Goal: Task Accomplishment & Management: Use online tool/utility

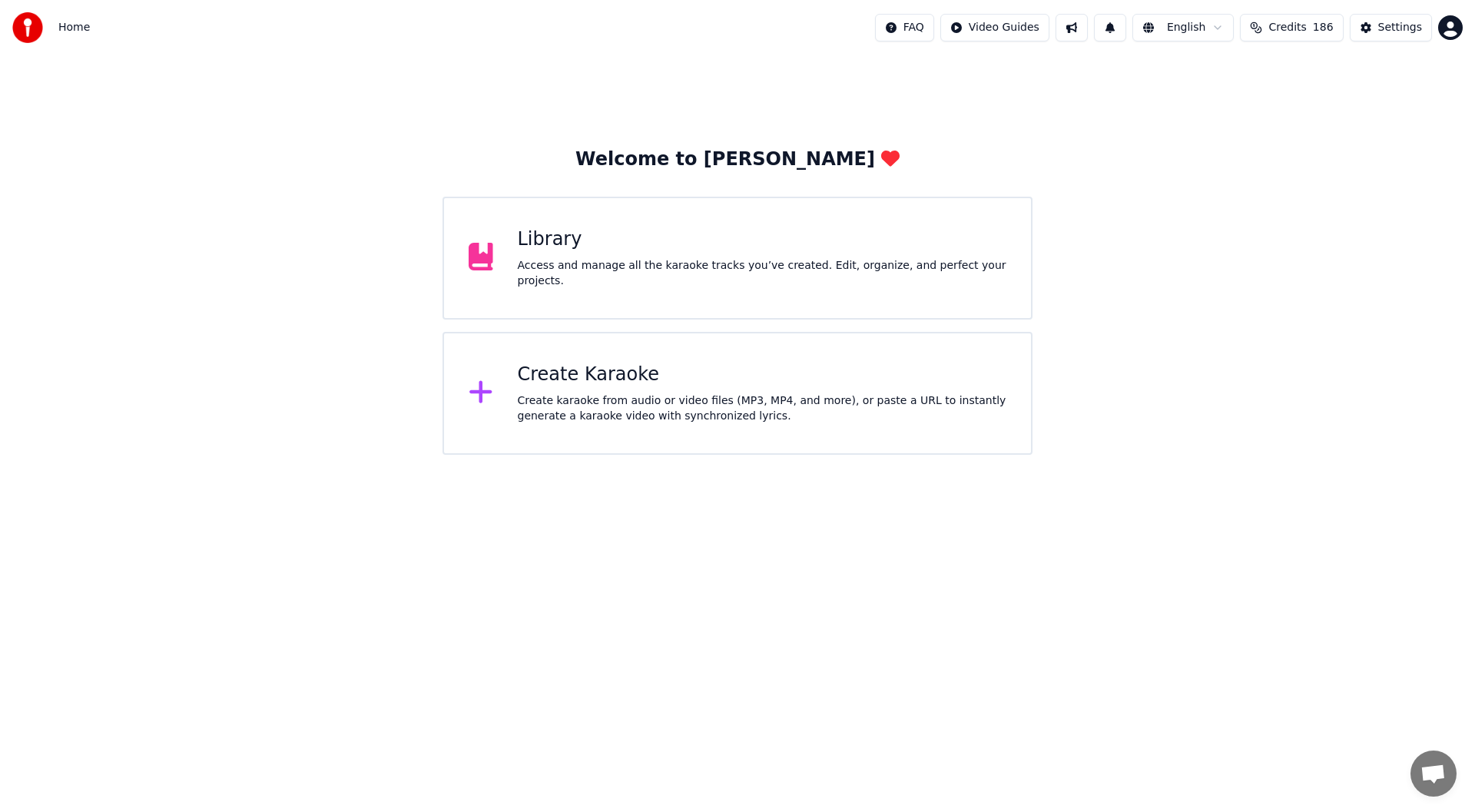
click at [665, 358] on div "Create Karaoke Create karaoke from audio or video files (MP3, MP4, and more), o…" at bounding box center [738, 393] width 590 height 123
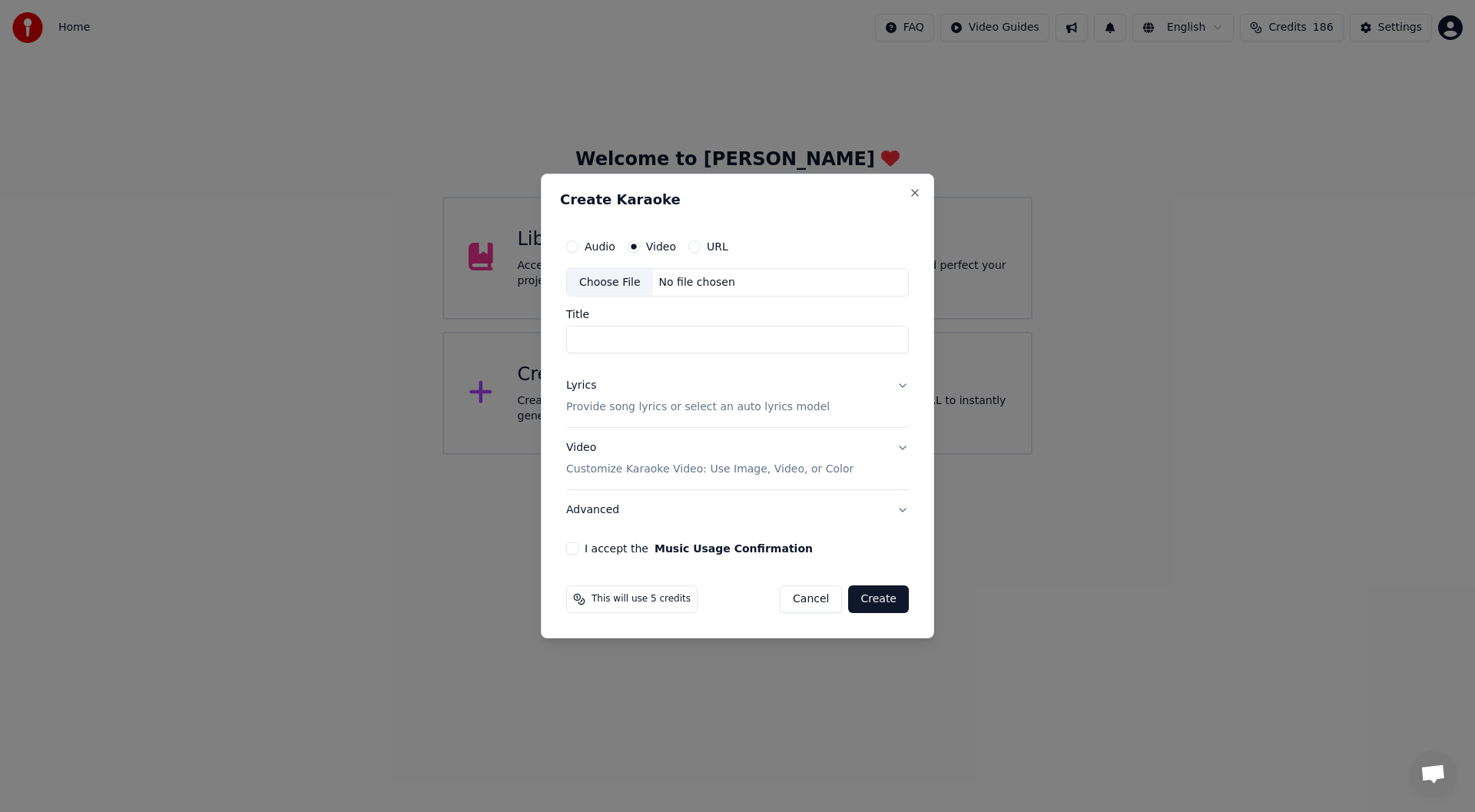
click at [604, 275] on div "Choose File" at bounding box center [610, 283] width 86 height 27
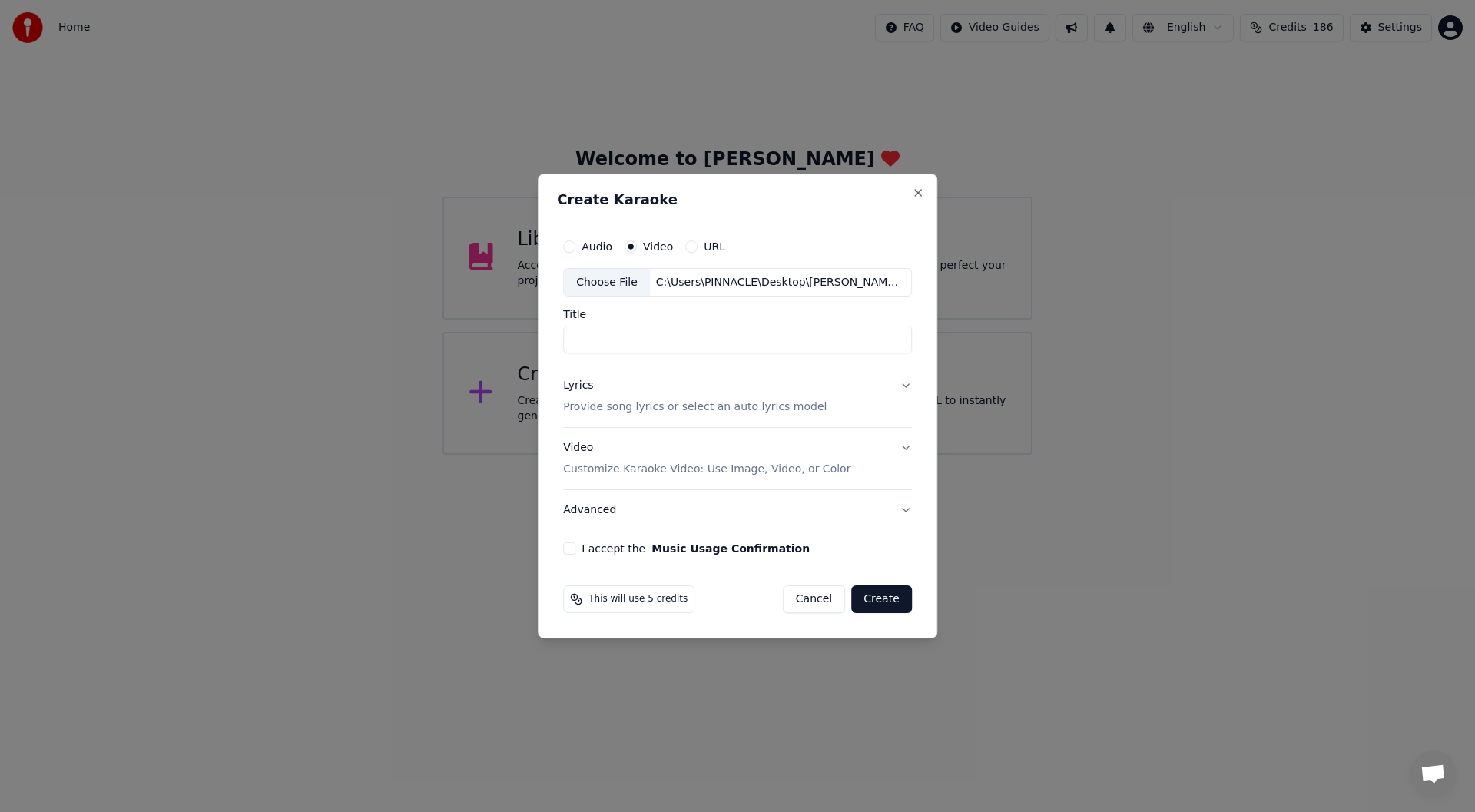
type input "*******"
click at [574, 384] on div "Lyrics" at bounding box center [578, 387] width 30 height 15
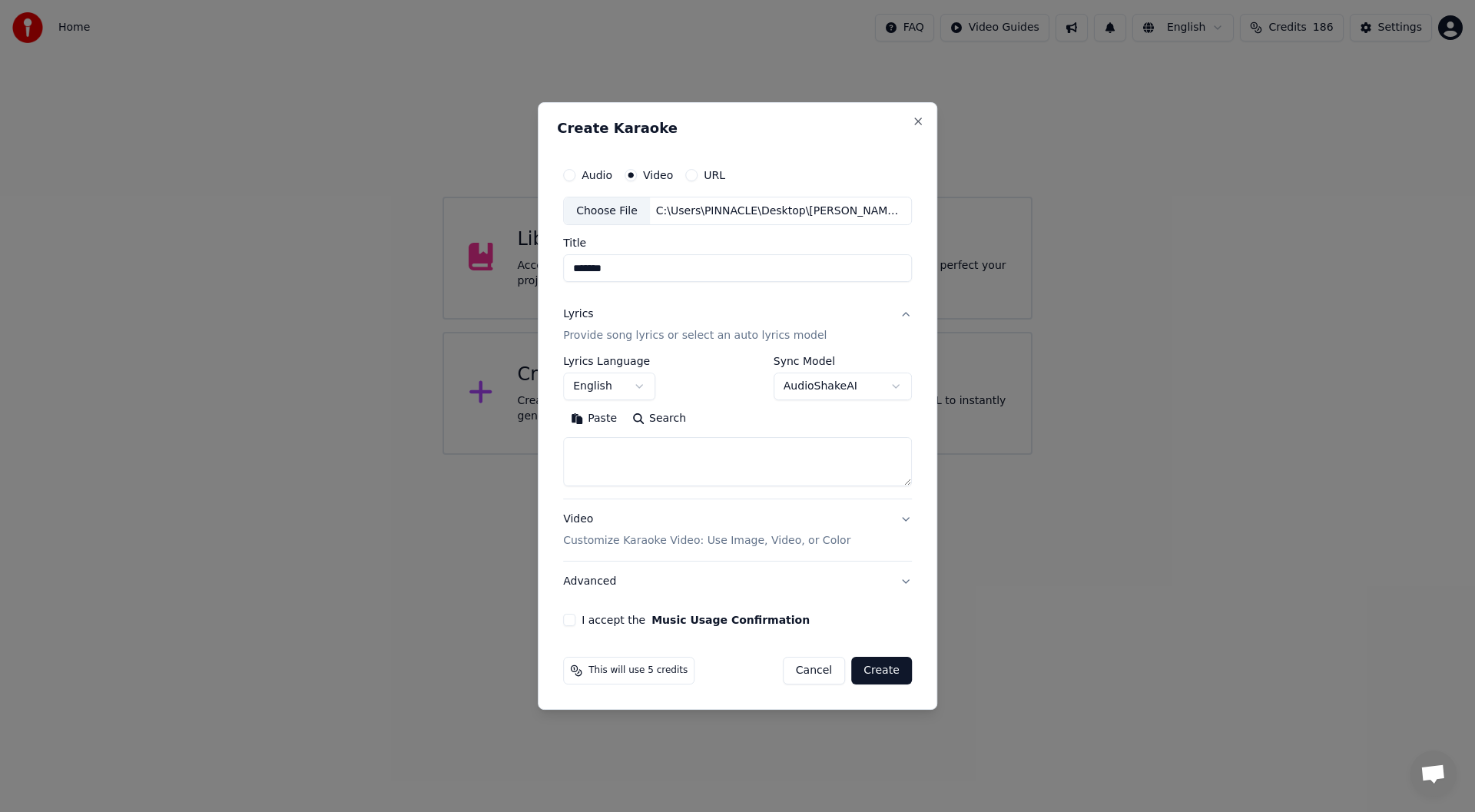
click at [599, 418] on button "Paste" at bounding box center [594, 419] width 62 height 25
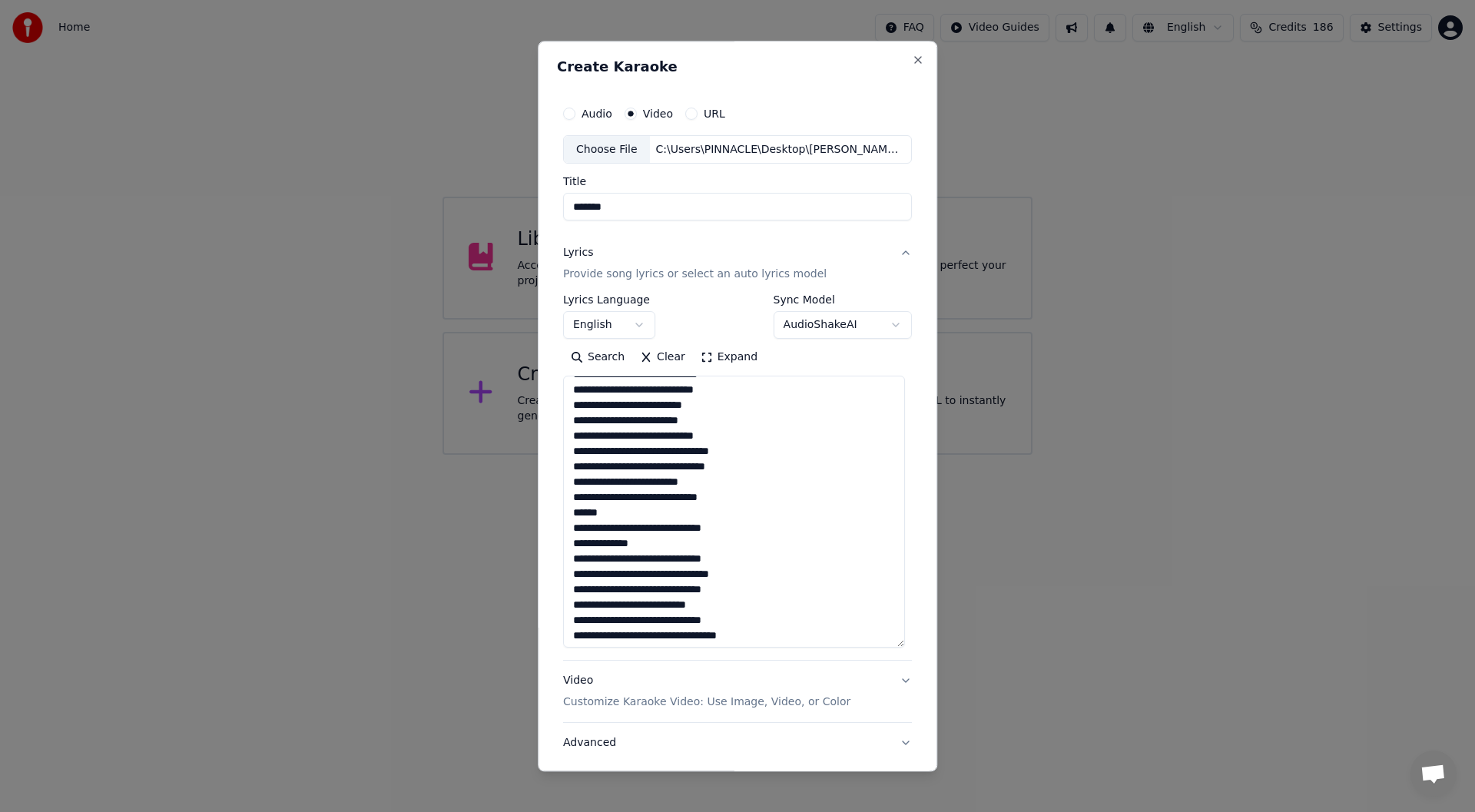
drag, startPoint x: 901, startPoint y: 479, endPoint x: 896, endPoint y: 641, distance: 162.1
click at [896, 641] on textarea "**********" at bounding box center [734, 512] width 342 height 272
drag, startPoint x: 897, startPoint y: 641, endPoint x: 909, endPoint y: 747, distance: 106.7
click at [908, 747] on div "**********" at bounding box center [737, 496] width 361 height 808
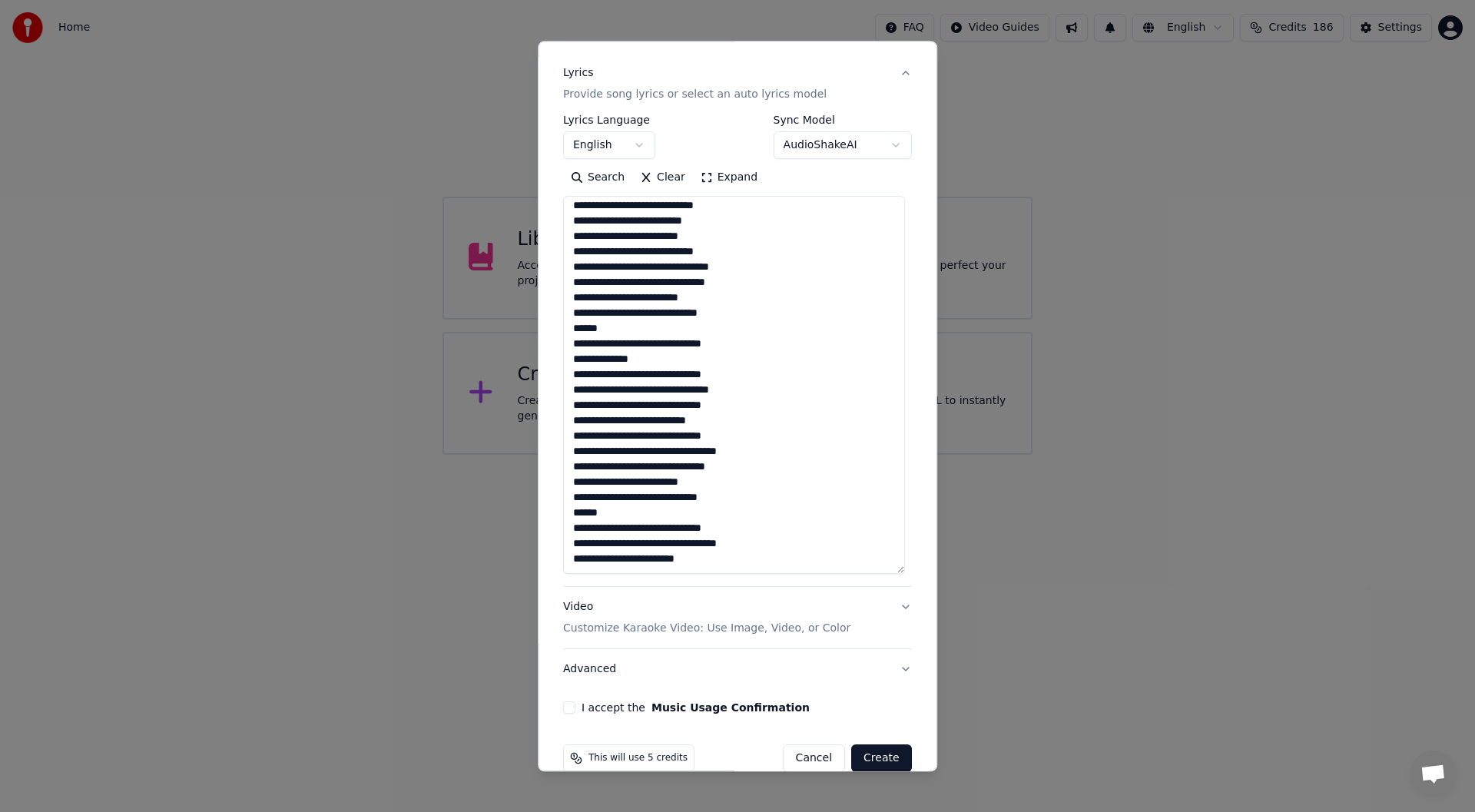
scroll to position [206, 0]
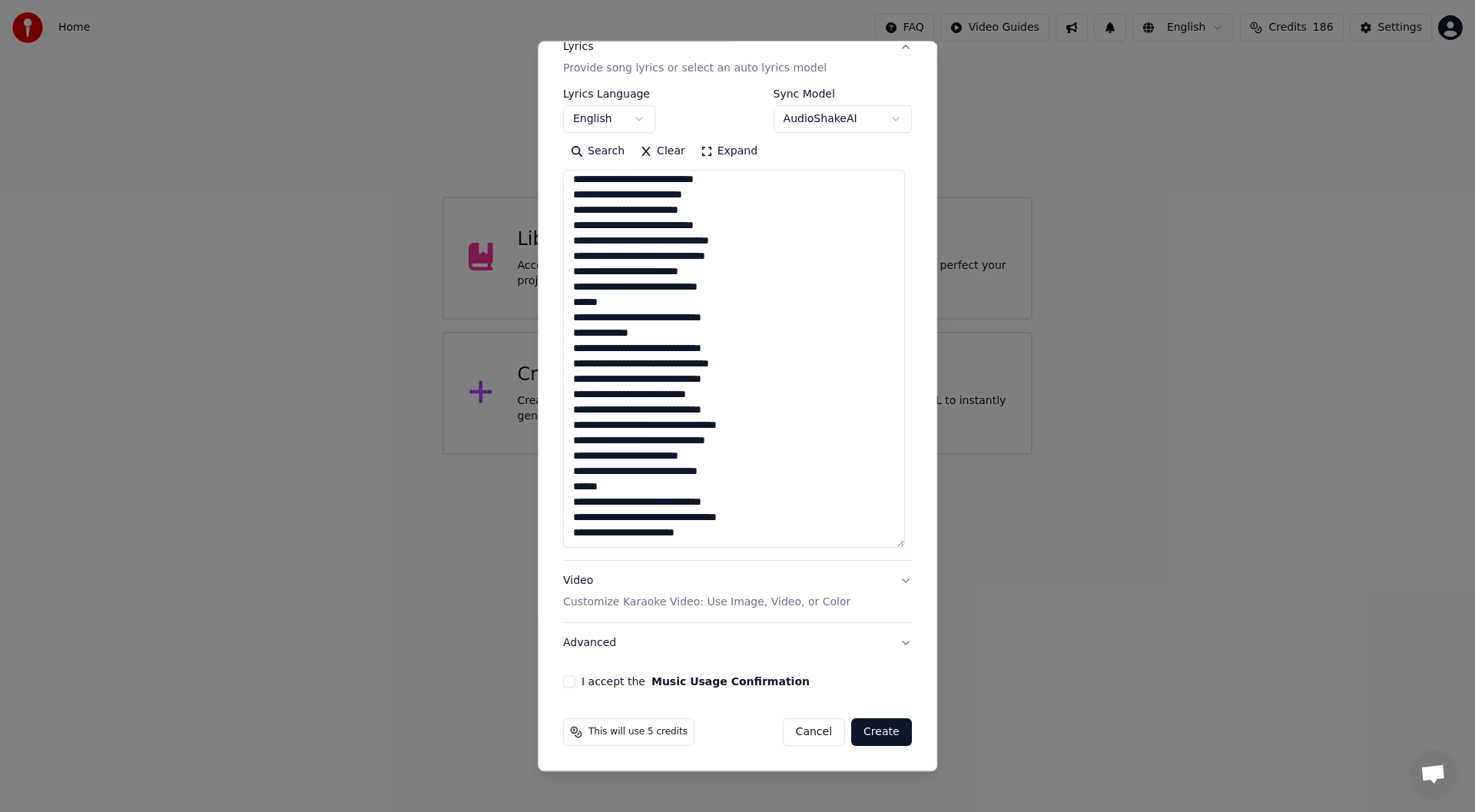
click at [564, 683] on button "I accept the Music Usage Confirmation" at bounding box center [569, 682] width 12 height 12
click at [872, 729] on button "Create" at bounding box center [882, 733] width 61 height 27
type textarea "**********"
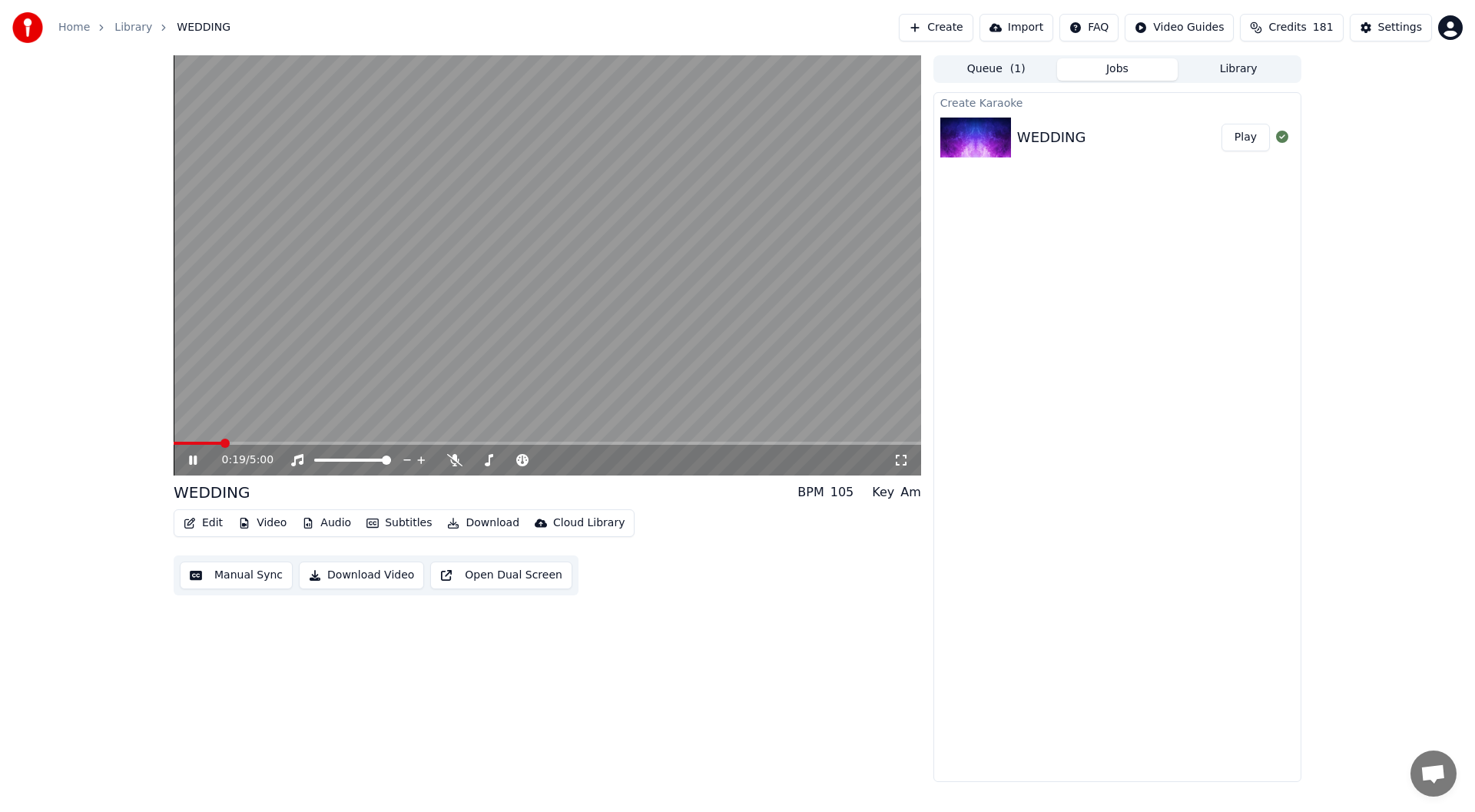
click at [904, 461] on icon at bounding box center [901, 460] width 15 height 12
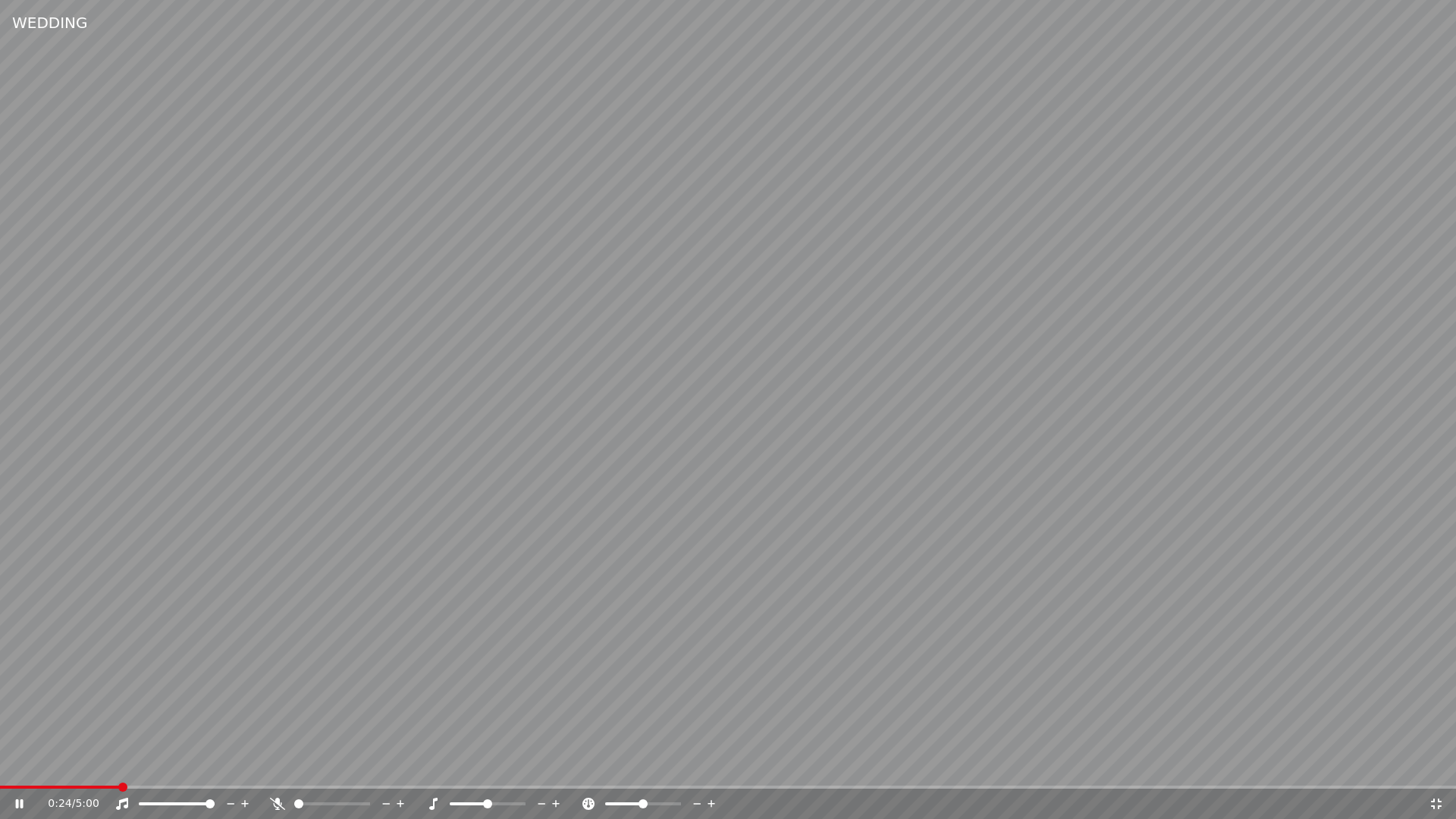
click at [273, 800] on icon at bounding box center [278, 803] width 15 height 12
click at [763, 786] on span at bounding box center [410, 787] width 819 height 3
click at [532, 783] on video at bounding box center [728, 410] width 1456 height 819
click at [534, 787] on span at bounding box center [267, 787] width 534 height 3
click at [19, 800] on icon at bounding box center [19, 803] width 9 height 11
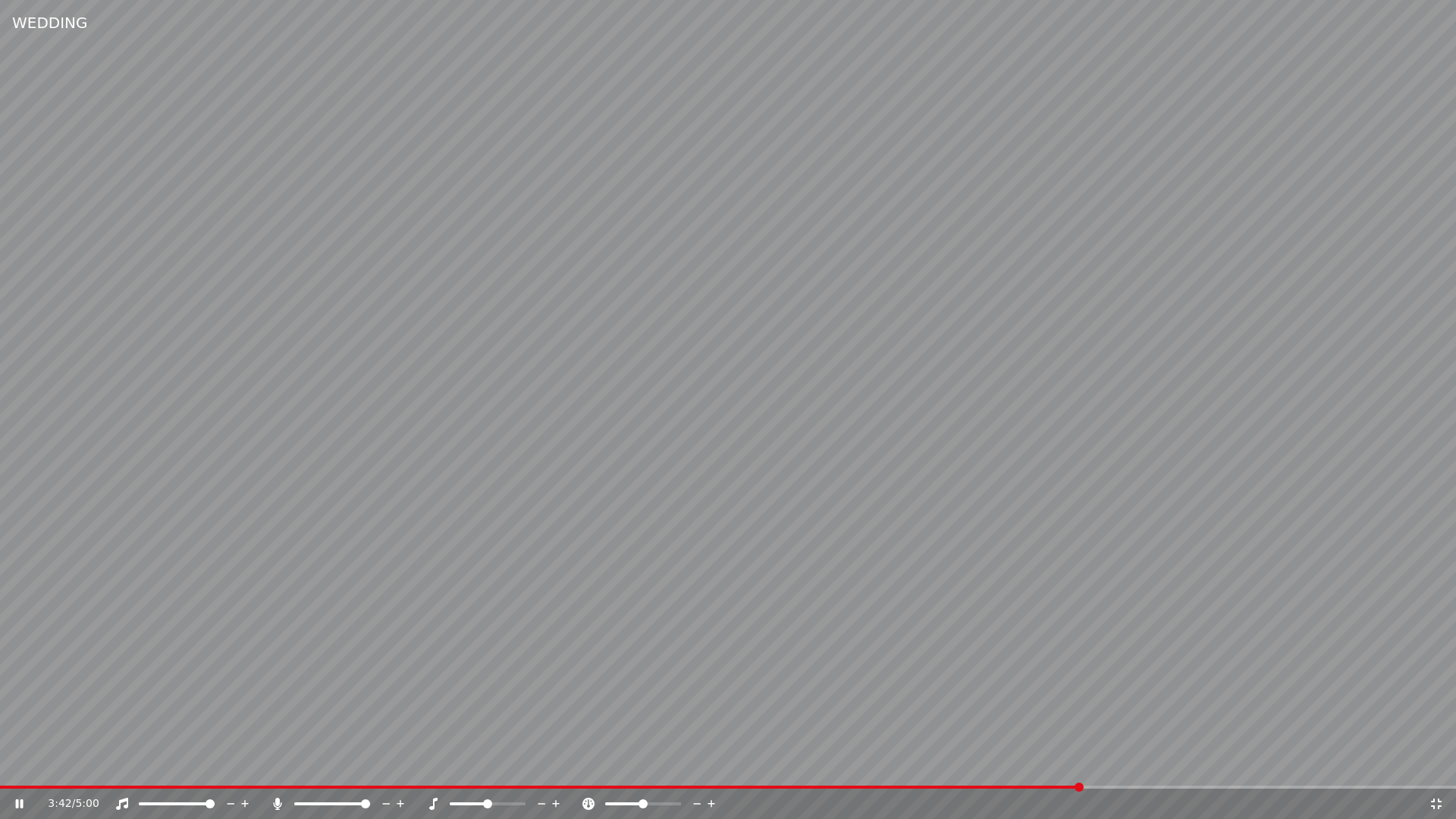
click at [20, 800] on icon at bounding box center [19, 803] width 8 height 9
click at [1062, 788] on span at bounding box center [540, 787] width 1081 height 3
click at [1434, 800] on icon at bounding box center [1436, 803] width 11 height 11
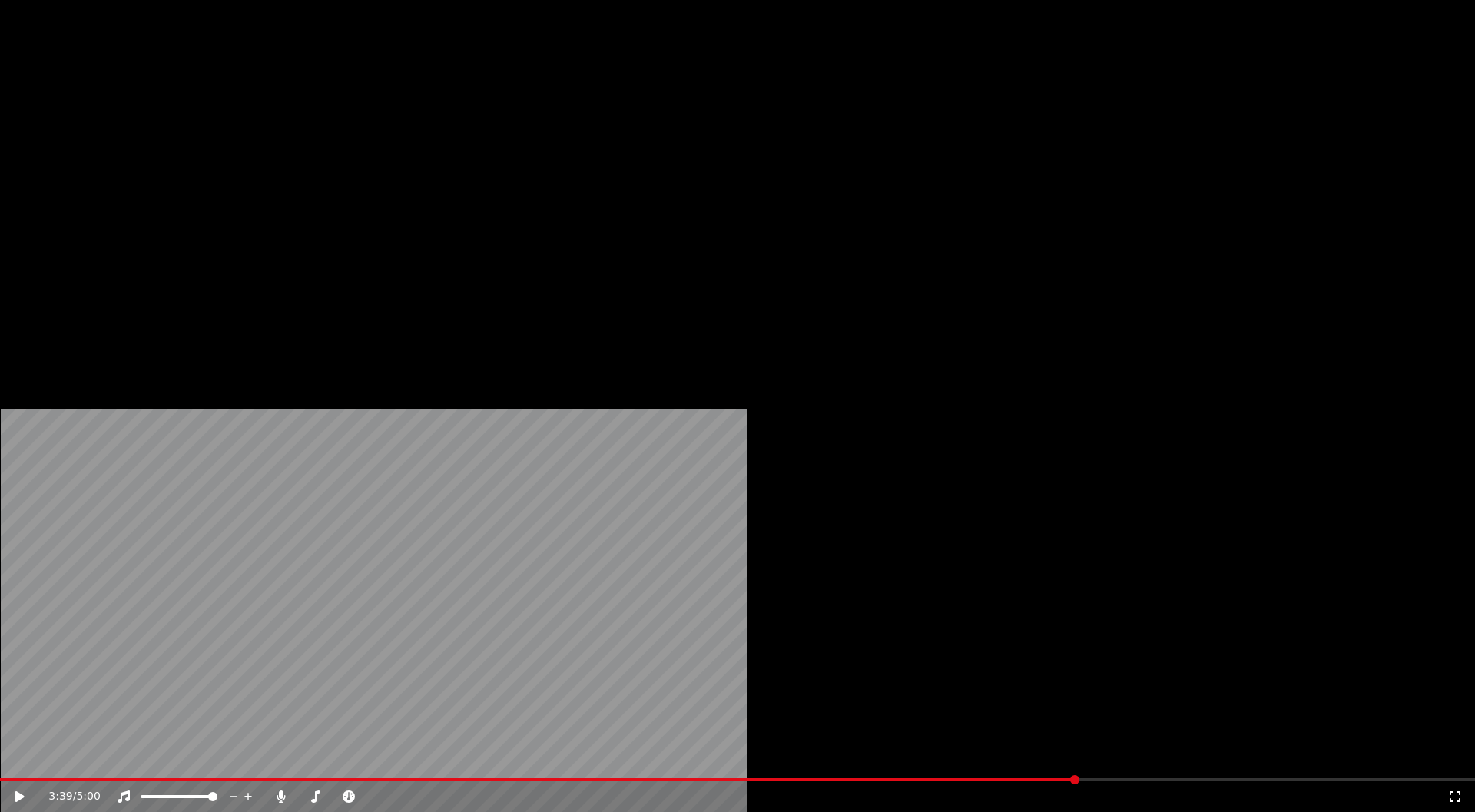
click at [206, 114] on button "Edit" at bounding box center [203, 103] width 51 height 21
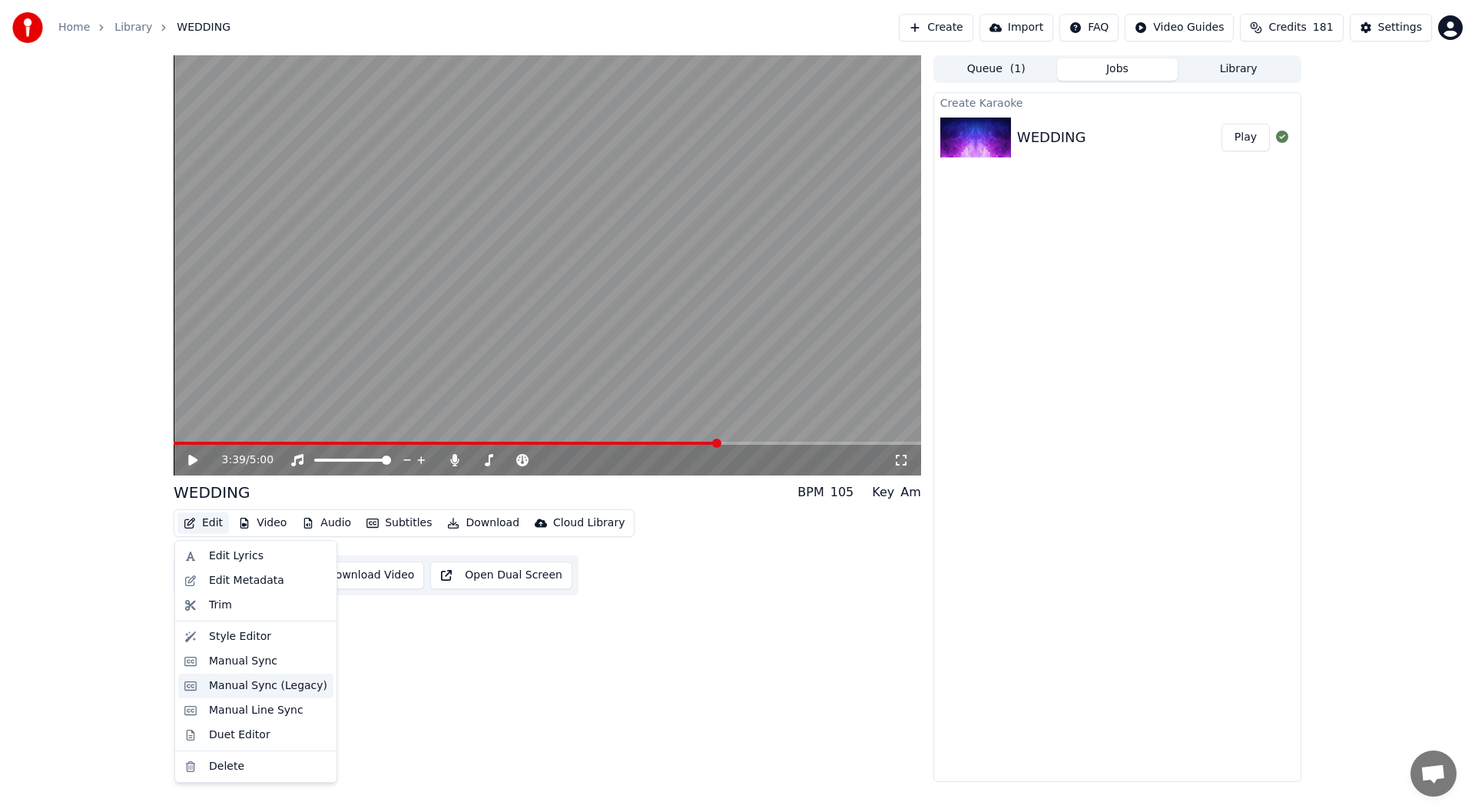
click at [257, 685] on div "Manual Sync (Legacy)" at bounding box center [268, 686] width 118 height 15
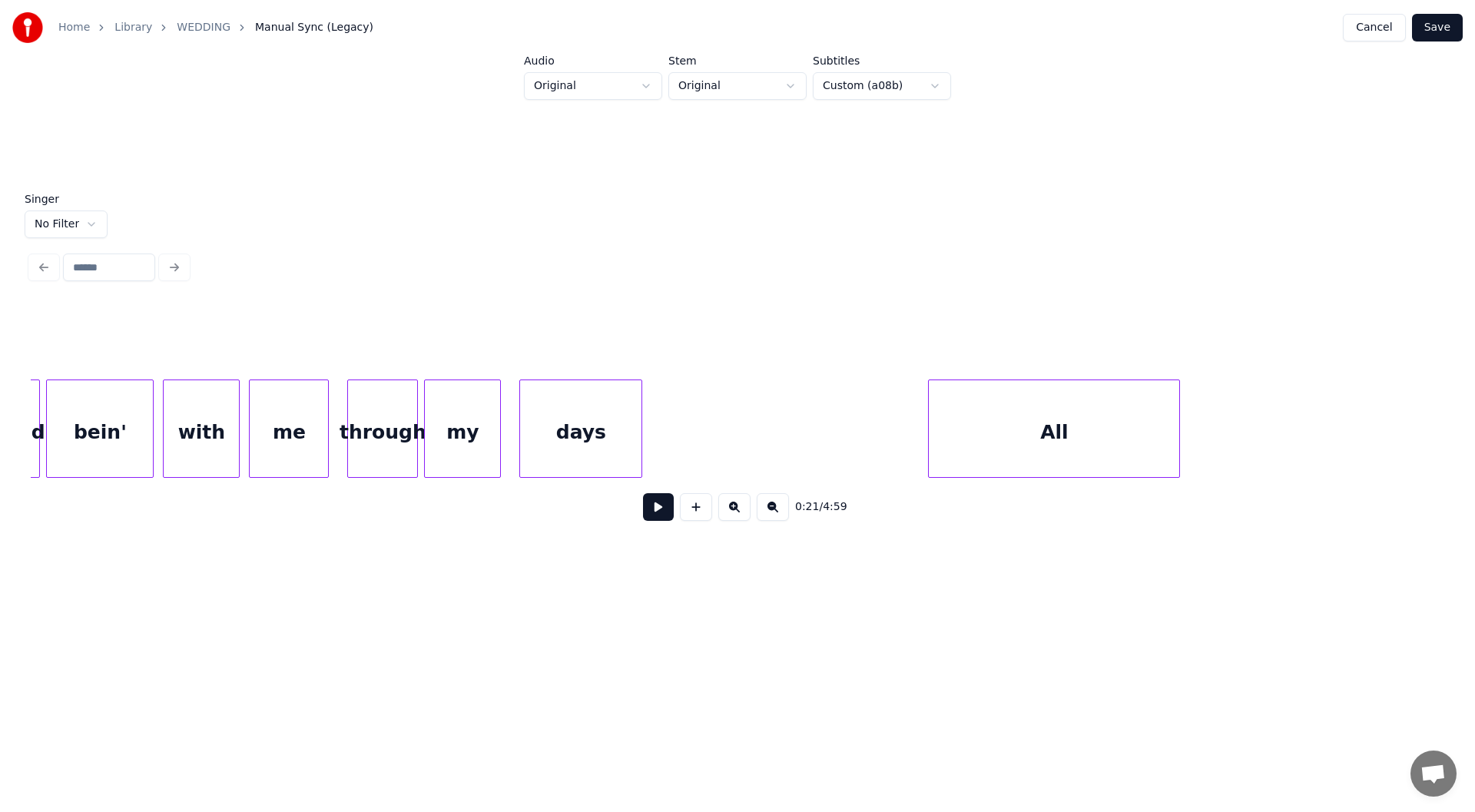
scroll to position [0, 32201]
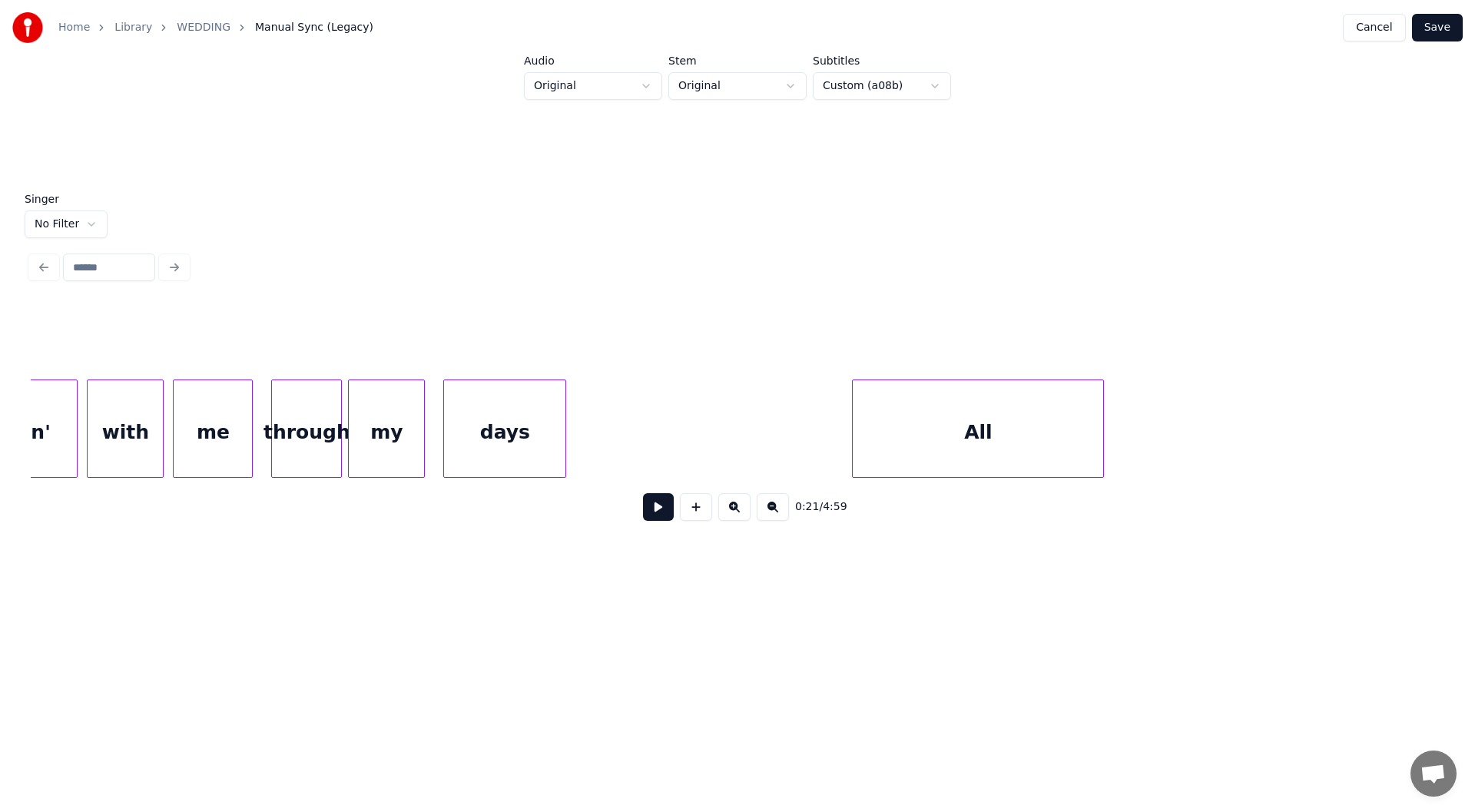
click at [520, 439] on div "days" at bounding box center [505, 432] width 122 height 105
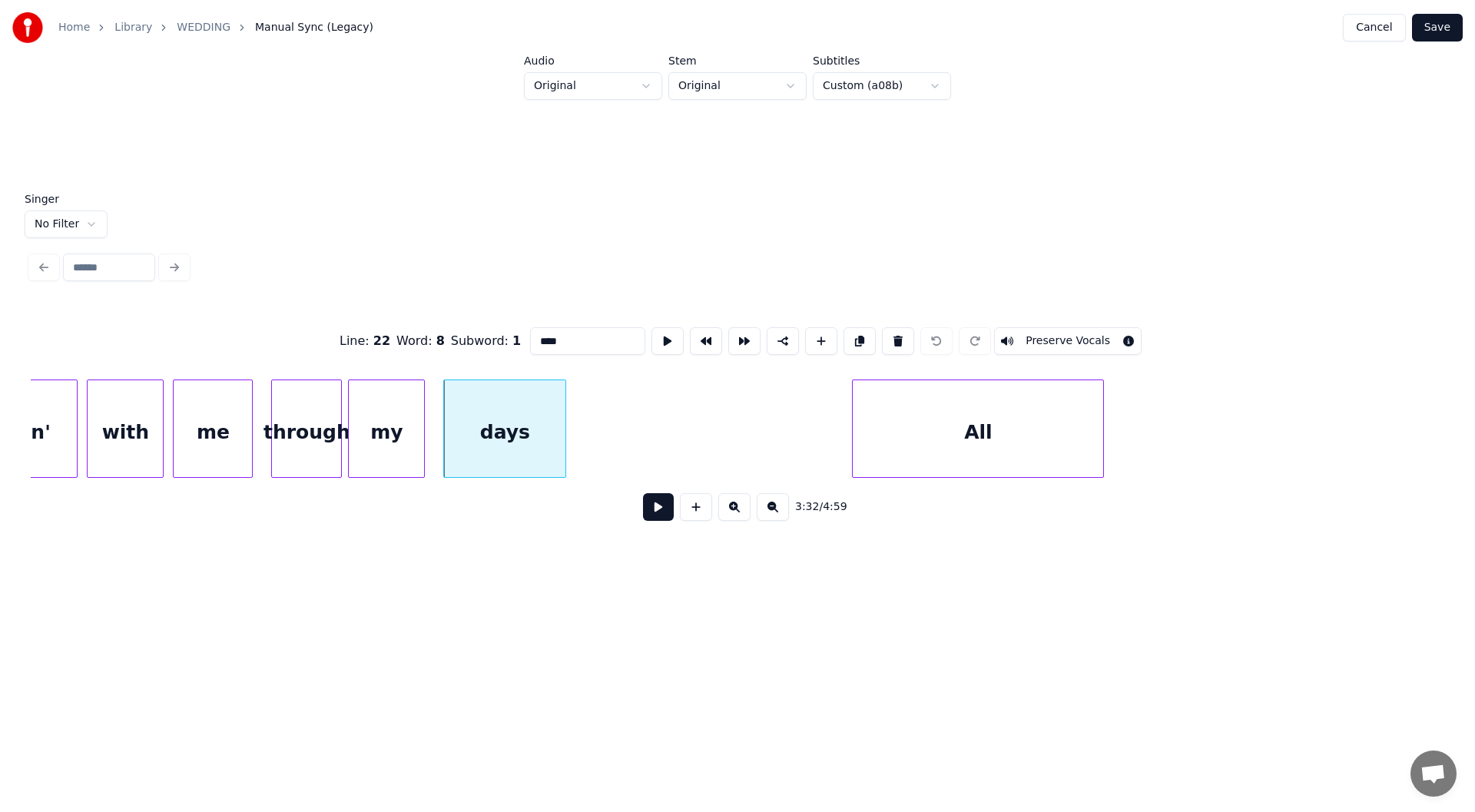
click at [654, 514] on button at bounding box center [659, 507] width 31 height 27
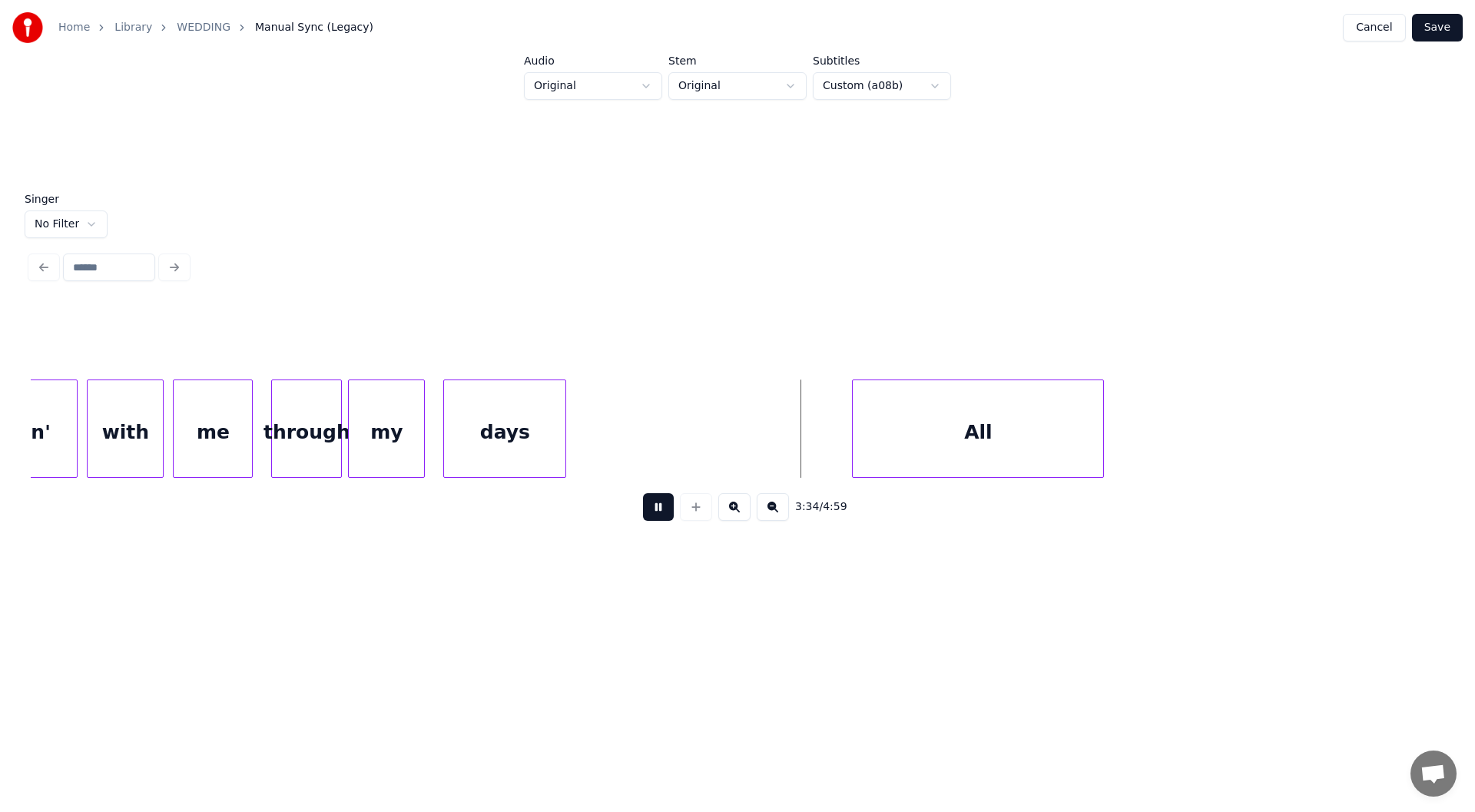
click at [651, 511] on button at bounding box center [659, 507] width 31 height 27
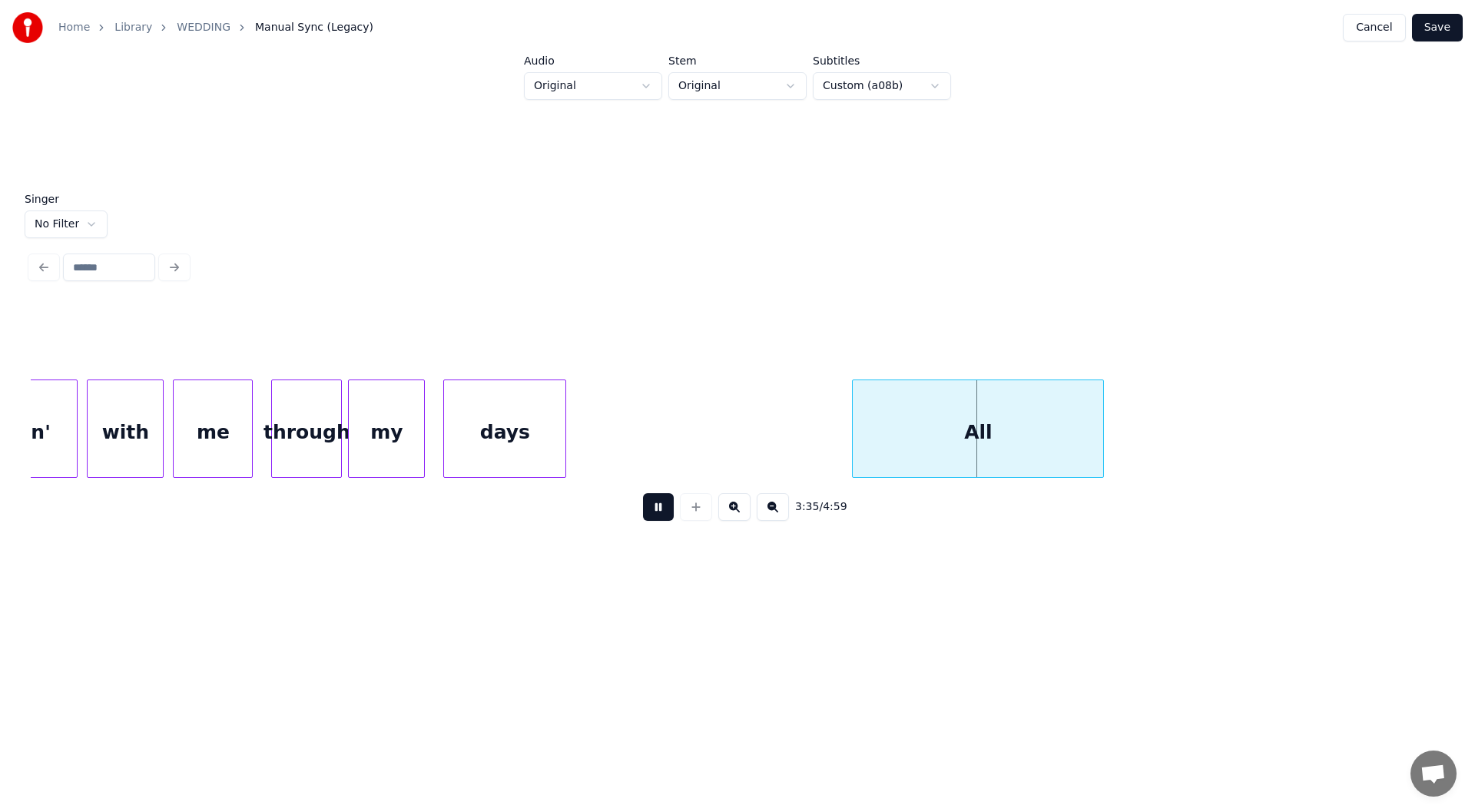
click at [651, 511] on button at bounding box center [659, 507] width 31 height 27
click at [948, 432] on div "All" at bounding box center [978, 432] width 250 height 105
click at [890, 335] on button at bounding box center [898, 341] width 33 height 27
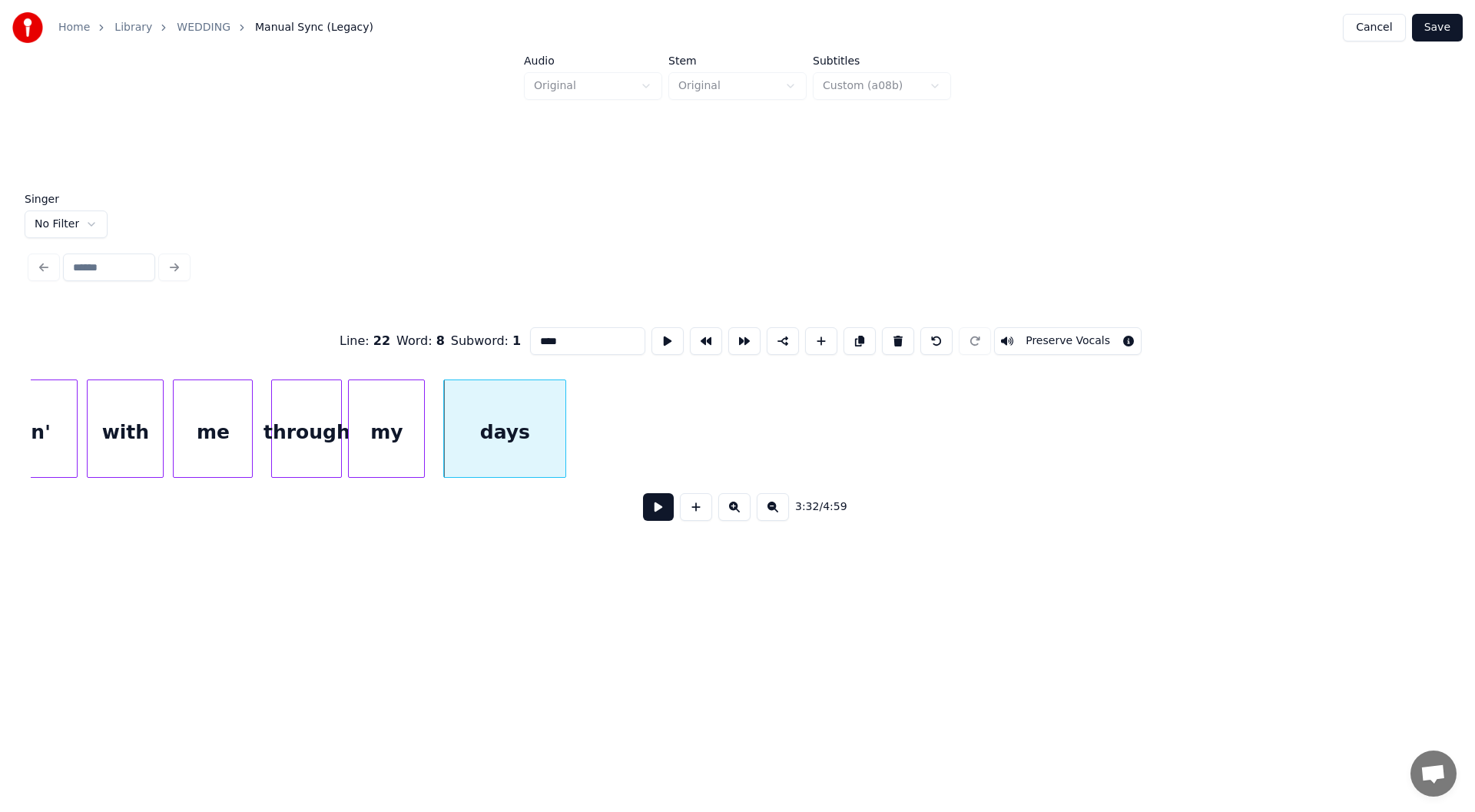
click at [306, 430] on div "through" at bounding box center [306, 432] width 69 height 105
type input "*******"
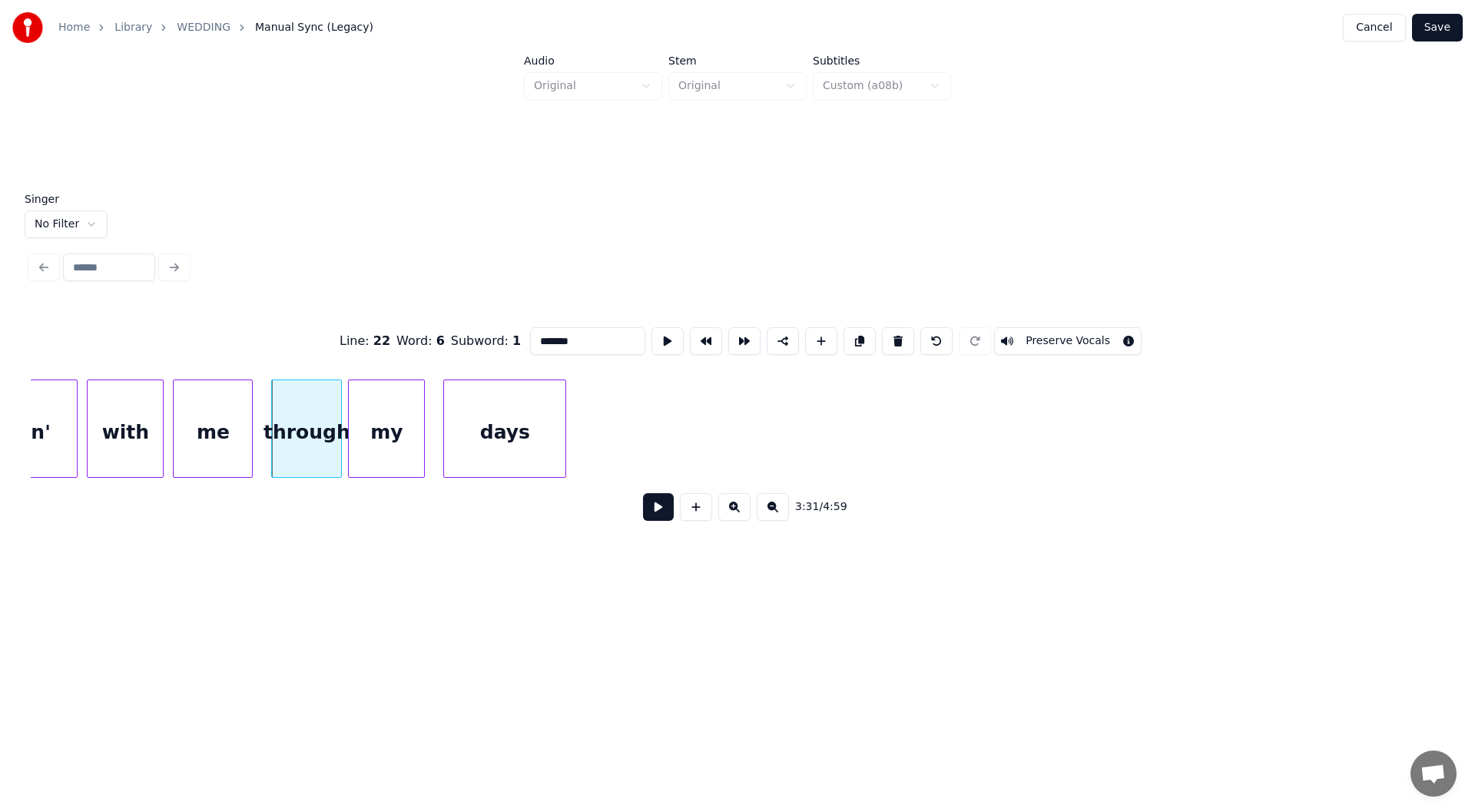
click at [661, 516] on button at bounding box center [659, 507] width 31 height 27
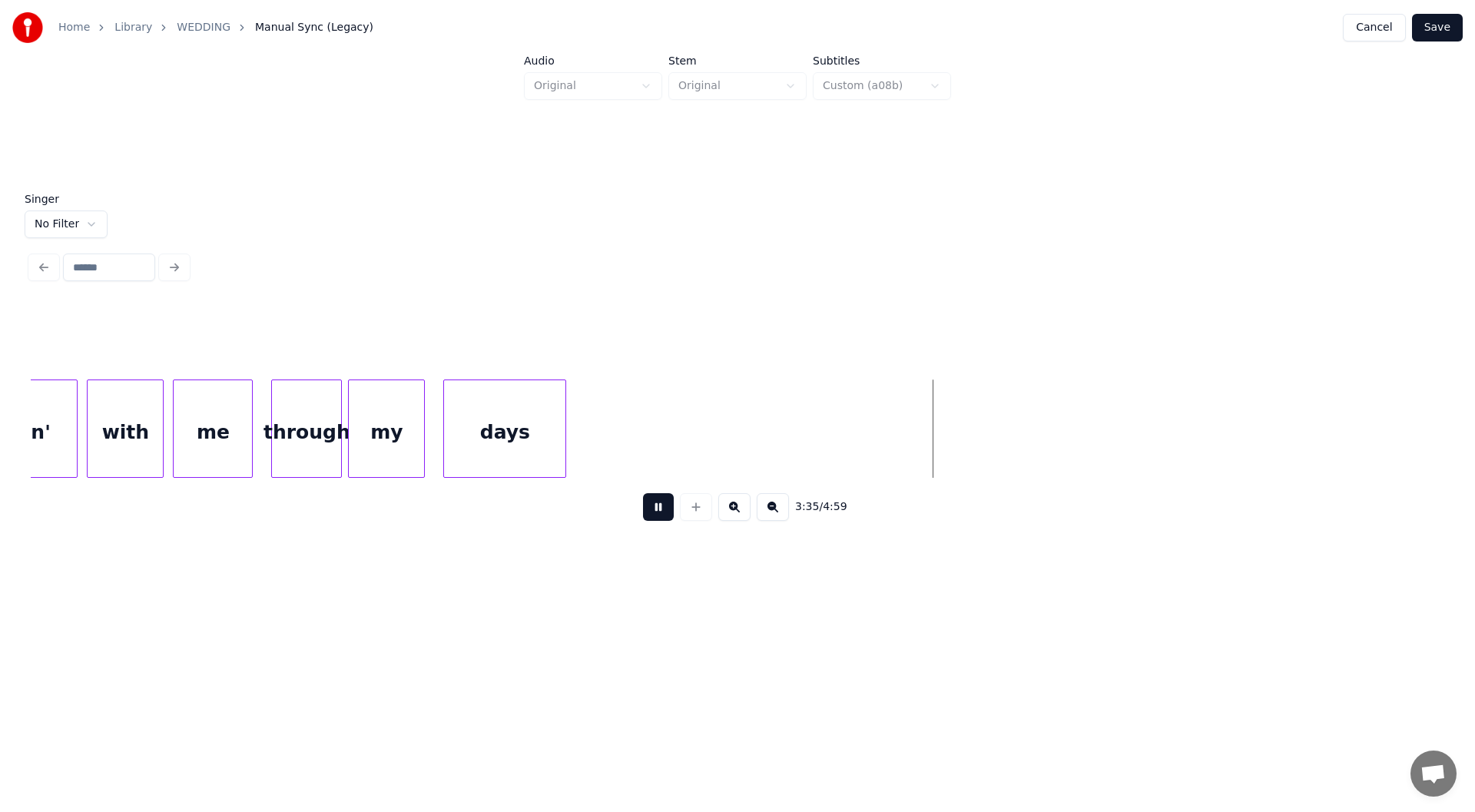
click at [654, 511] on button at bounding box center [659, 507] width 31 height 27
click at [960, 464] on div at bounding box center [957, 428] width 4 height 97
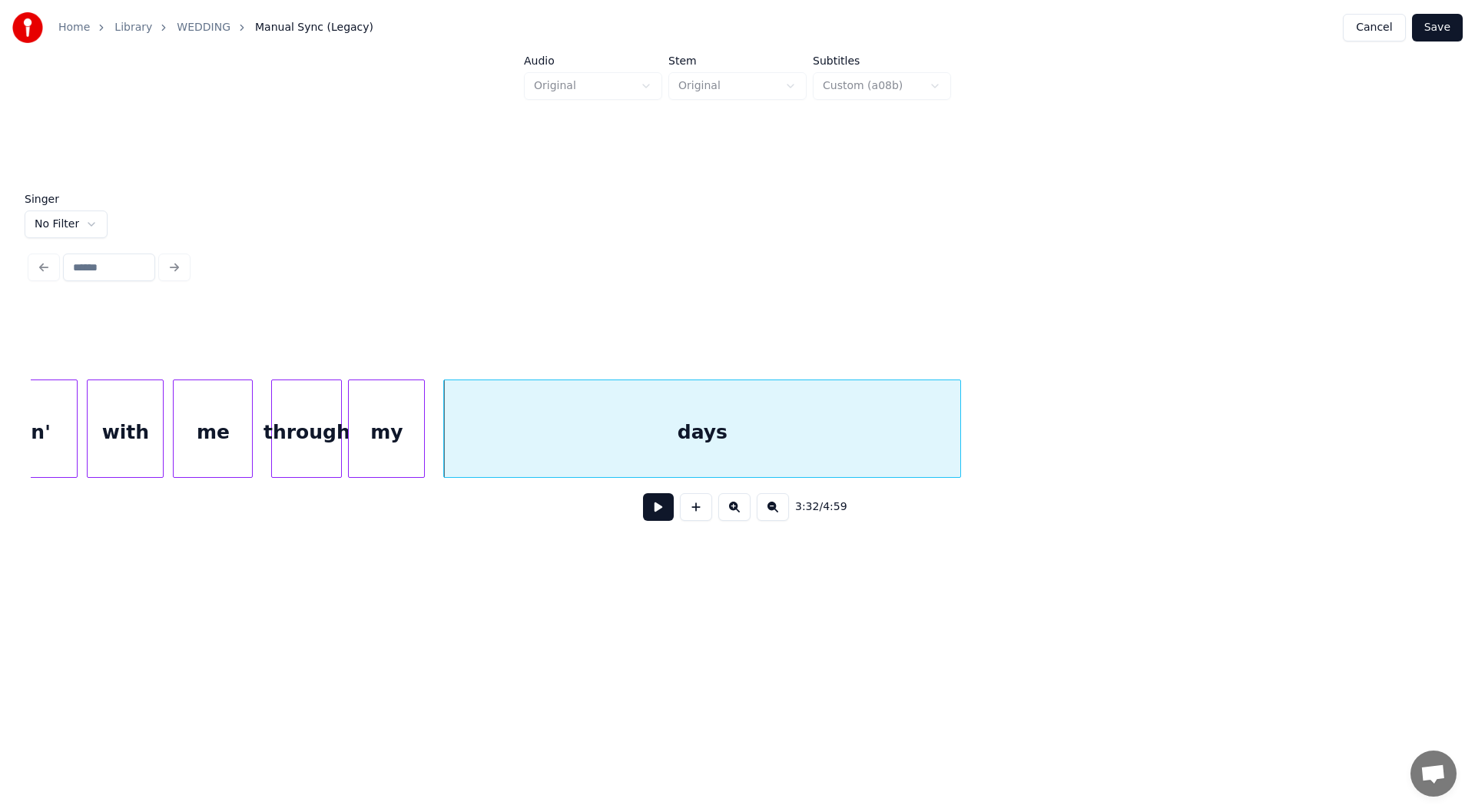
click at [654, 514] on button at bounding box center [659, 507] width 31 height 27
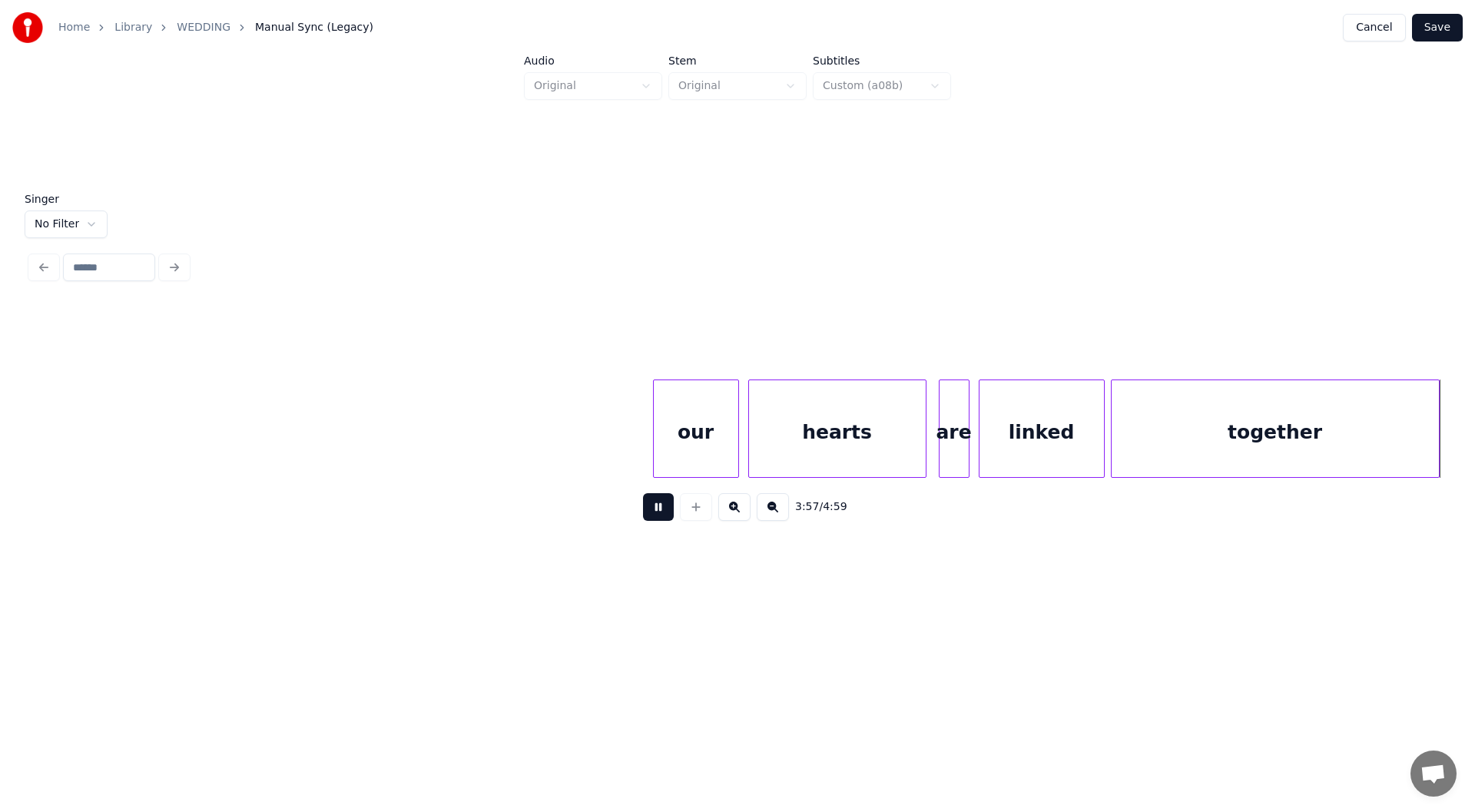
scroll to position [0, 36439]
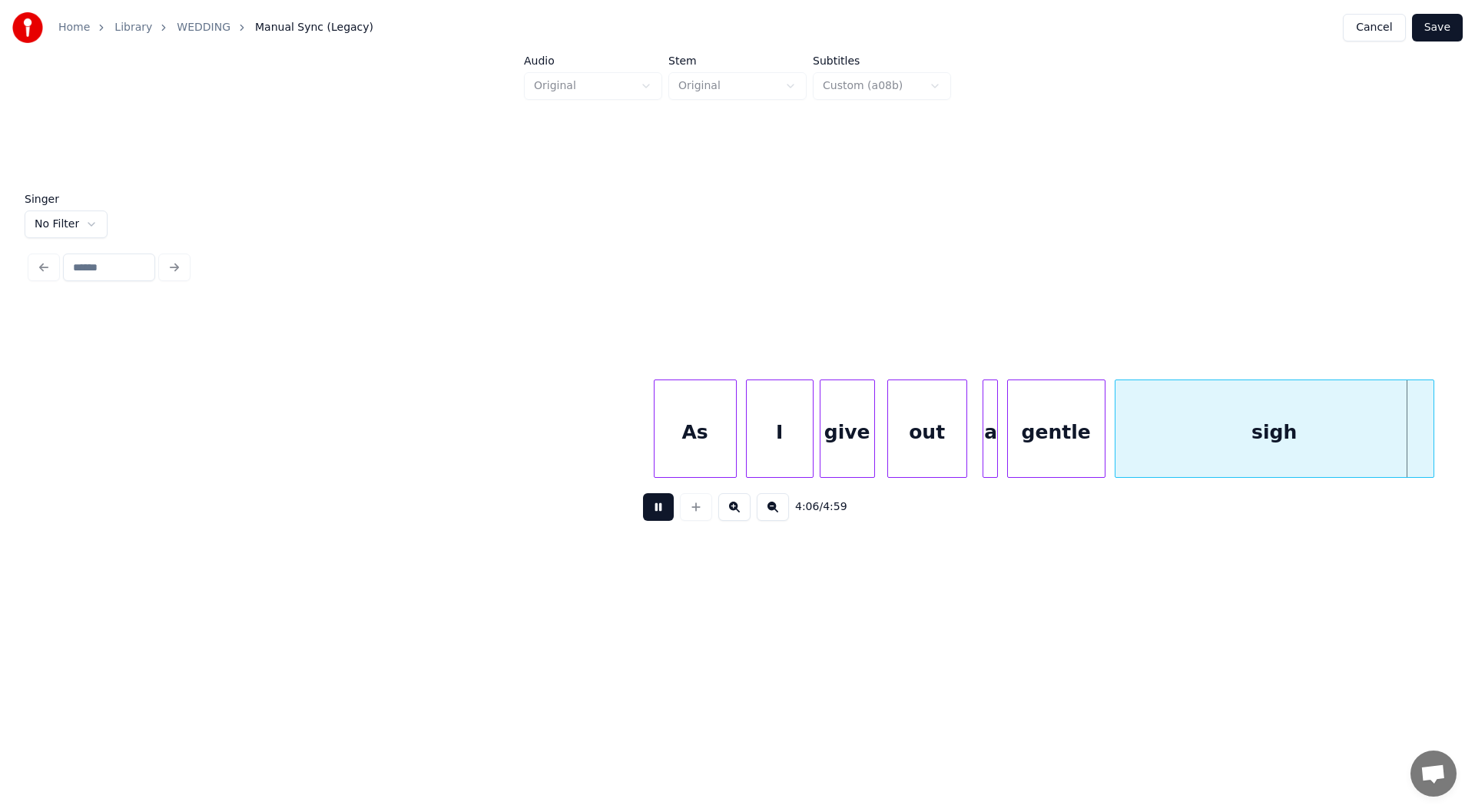
click at [647, 510] on button at bounding box center [659, 507] width 31 height 27
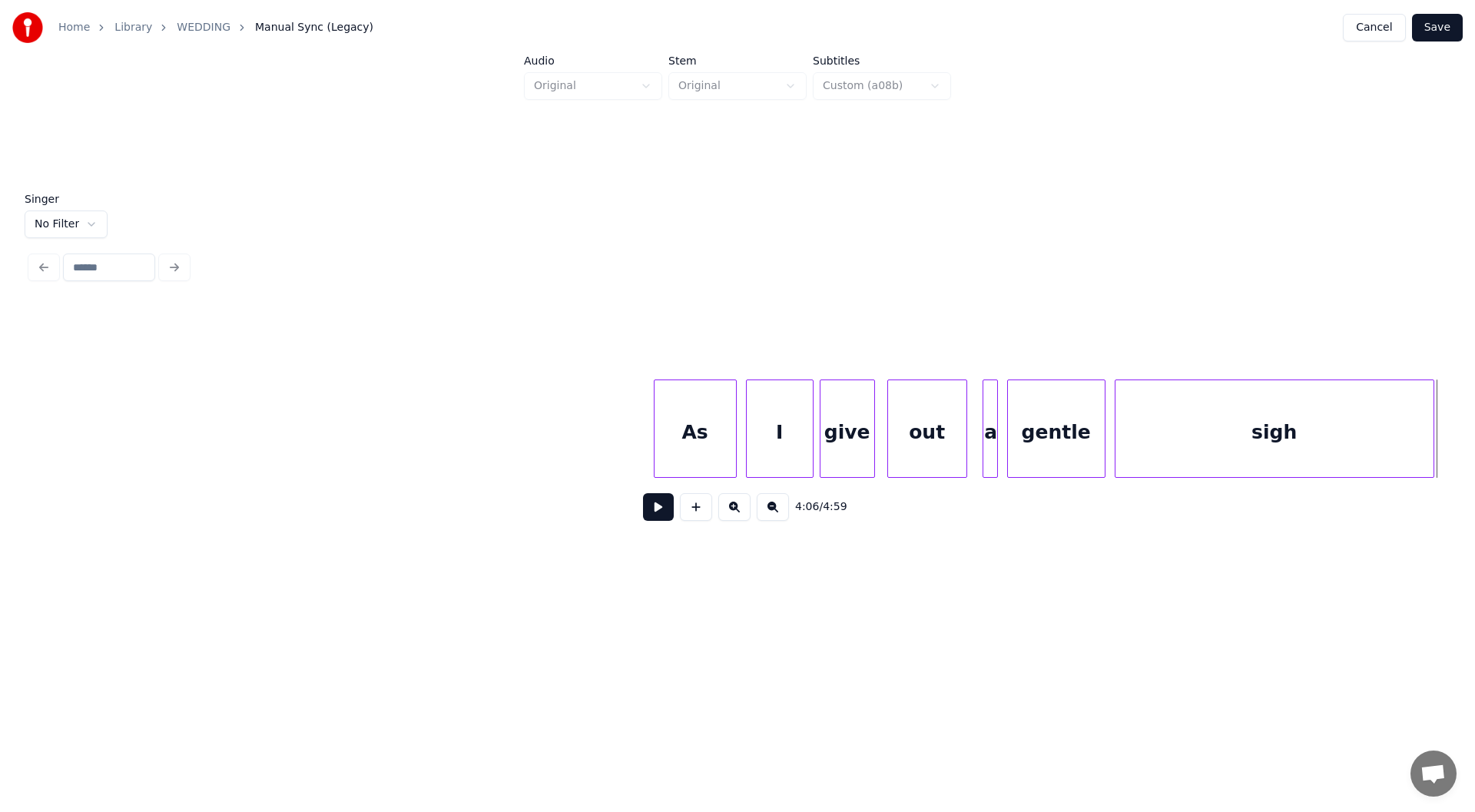
click at [1292, 439] on div "sigh" at bounding box center [1274, 432] width 318 height 105
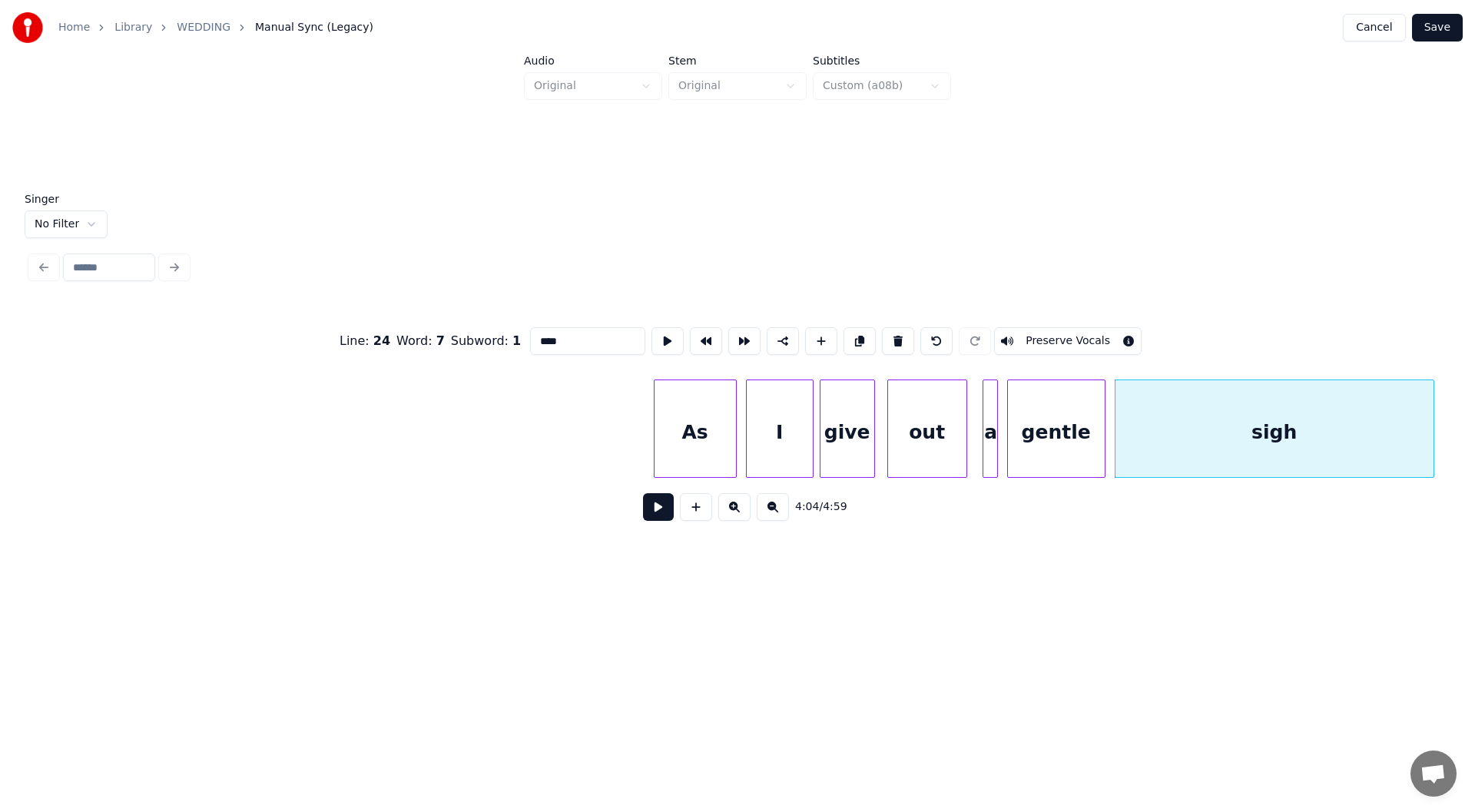
drag, startPoint x: 546, startPoint y: 334, endPoint x: 580, endPoint y: 326, distance: 34.9
click at [579, 328] on input "****" at bounding box center [587, 341] width 115 height 27
click at [1229, 439] on div "sign" at bounding box center [1274, 432] width 318 height 105
type input "****"
click at [660, 509] on button at bounding box center [659, 507] width 31 height 27
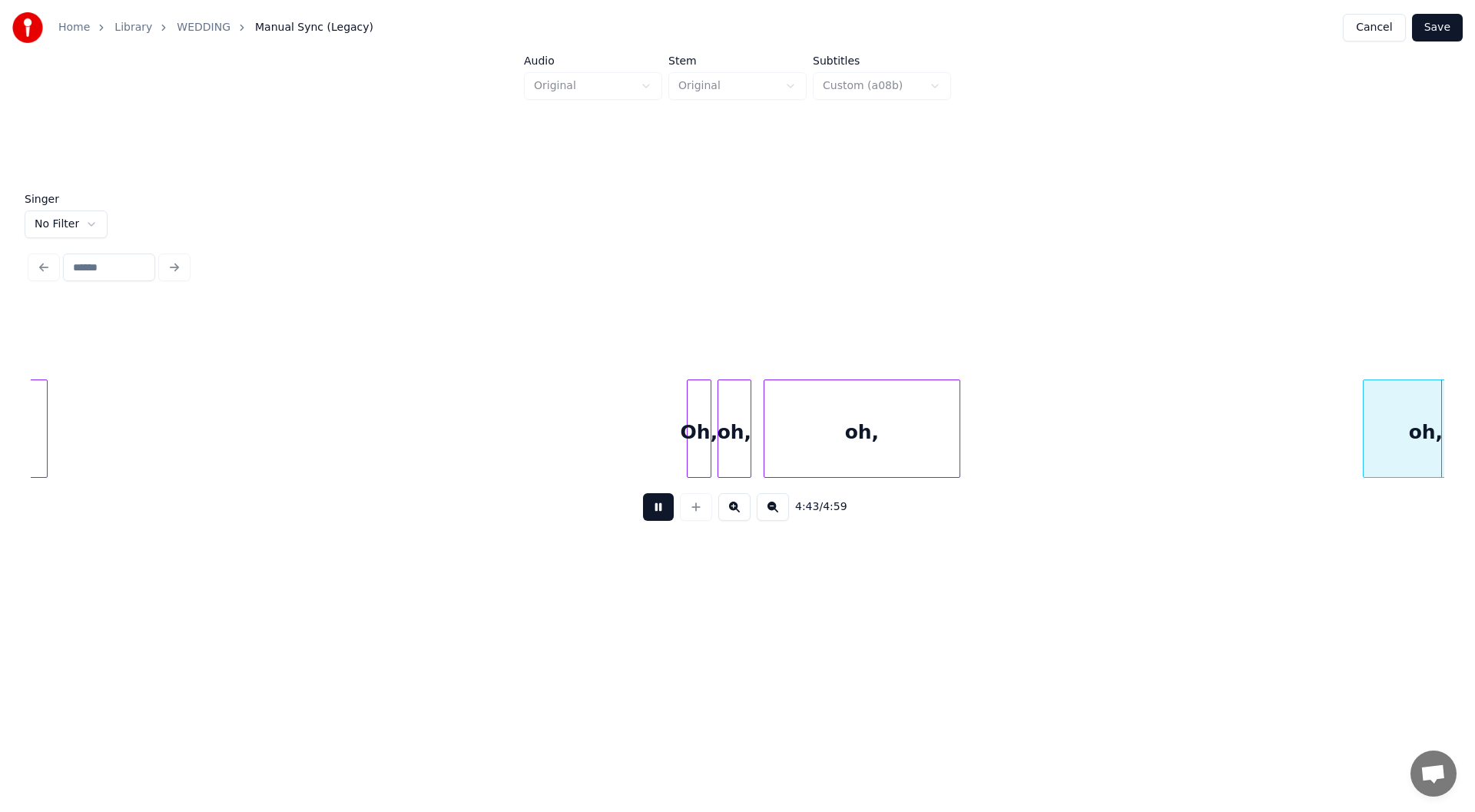
scroll to position [0, 43515]
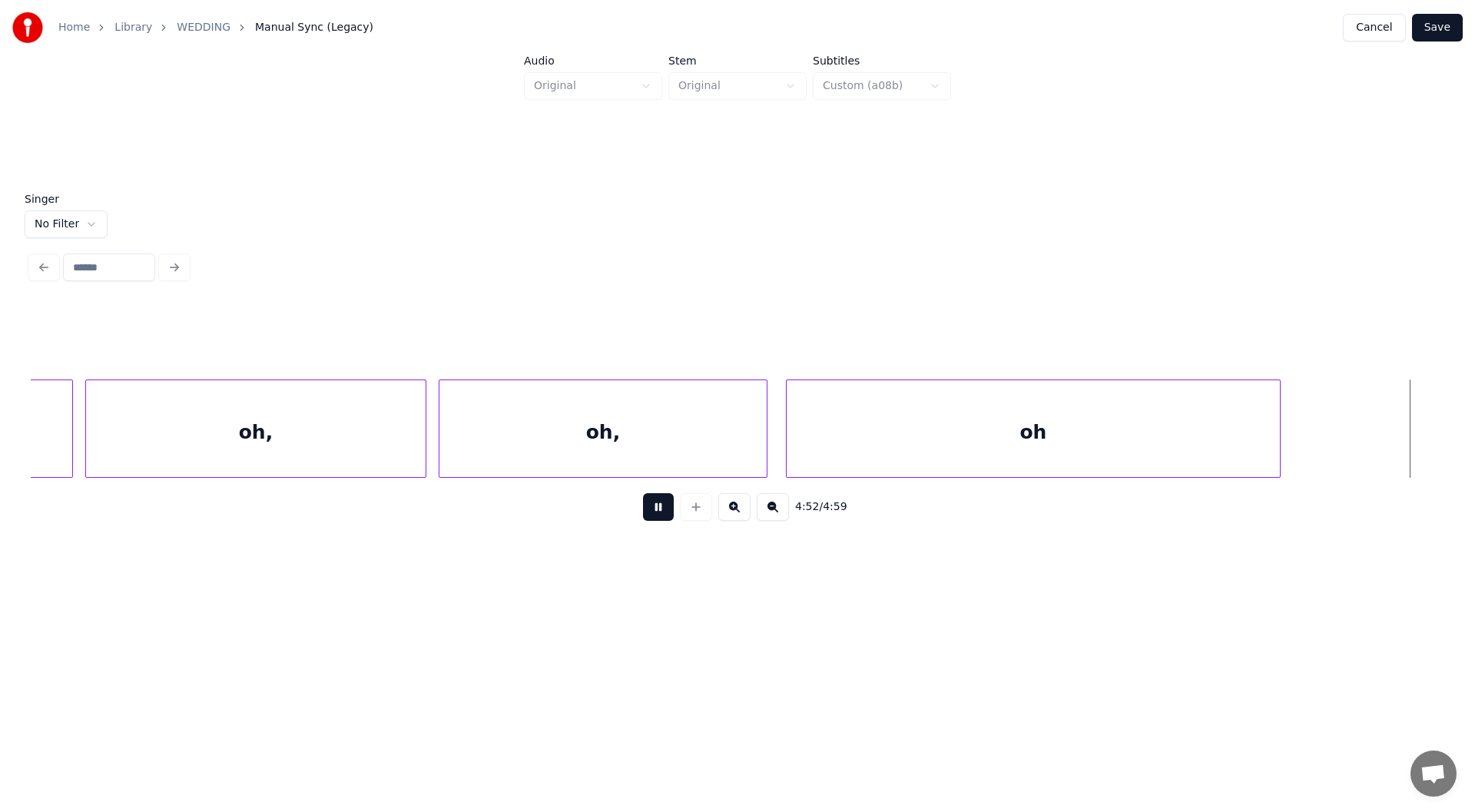
click at [654, 508] on button at bounding box center [659, 507] width 31 height 27
click at [1439, 21] on button "Save" at bounding box center [1437, 27] width 51 height 27
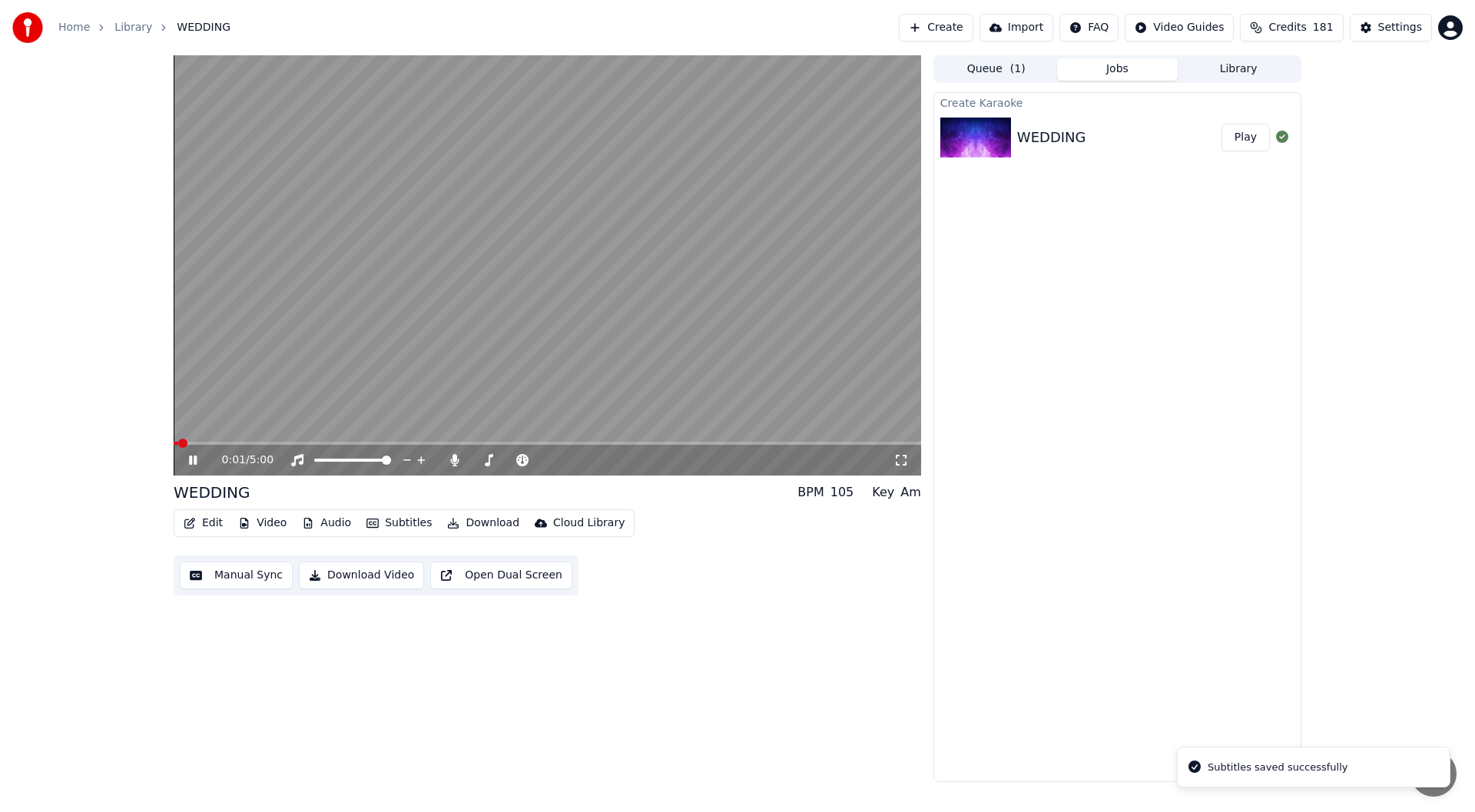
click at [900, 454] on icon at bounding box center [901, 460] width 15 height 12
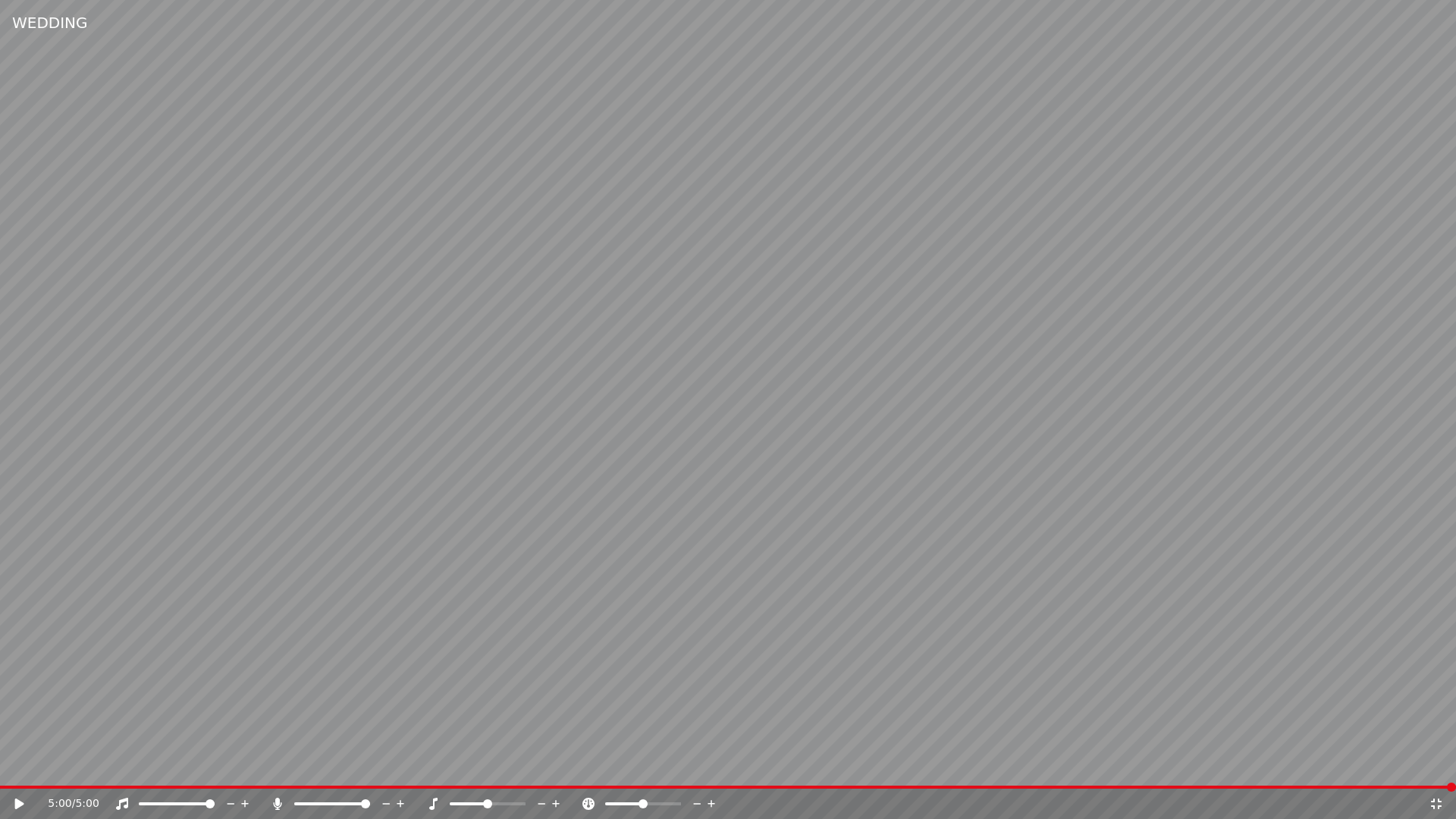
click at [1435, 800] on icon at bounding box center [1436, 803] width 11 height 11
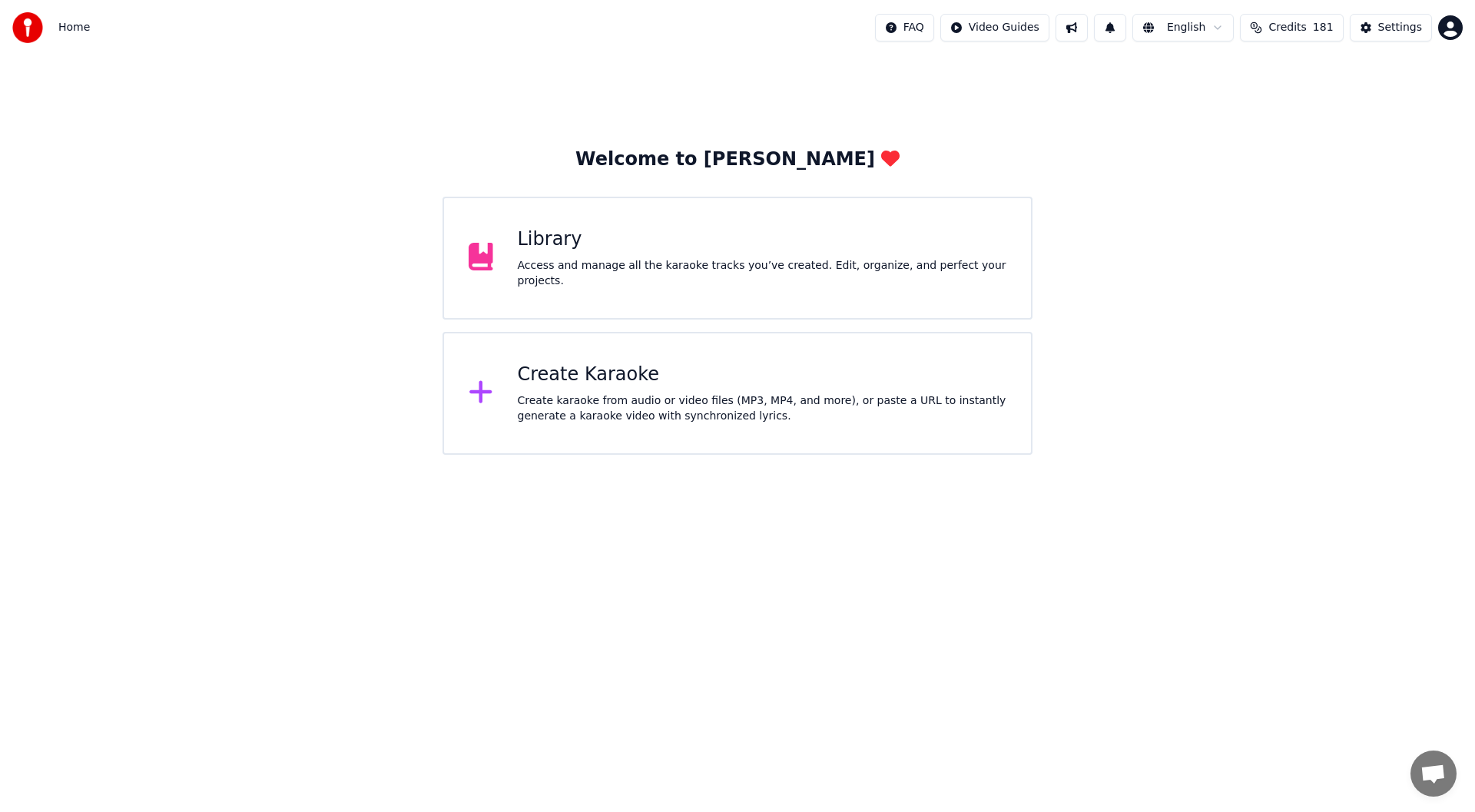
click at [694, 235] on div "Library" at bounding box center [762, 239] width 490 height 25
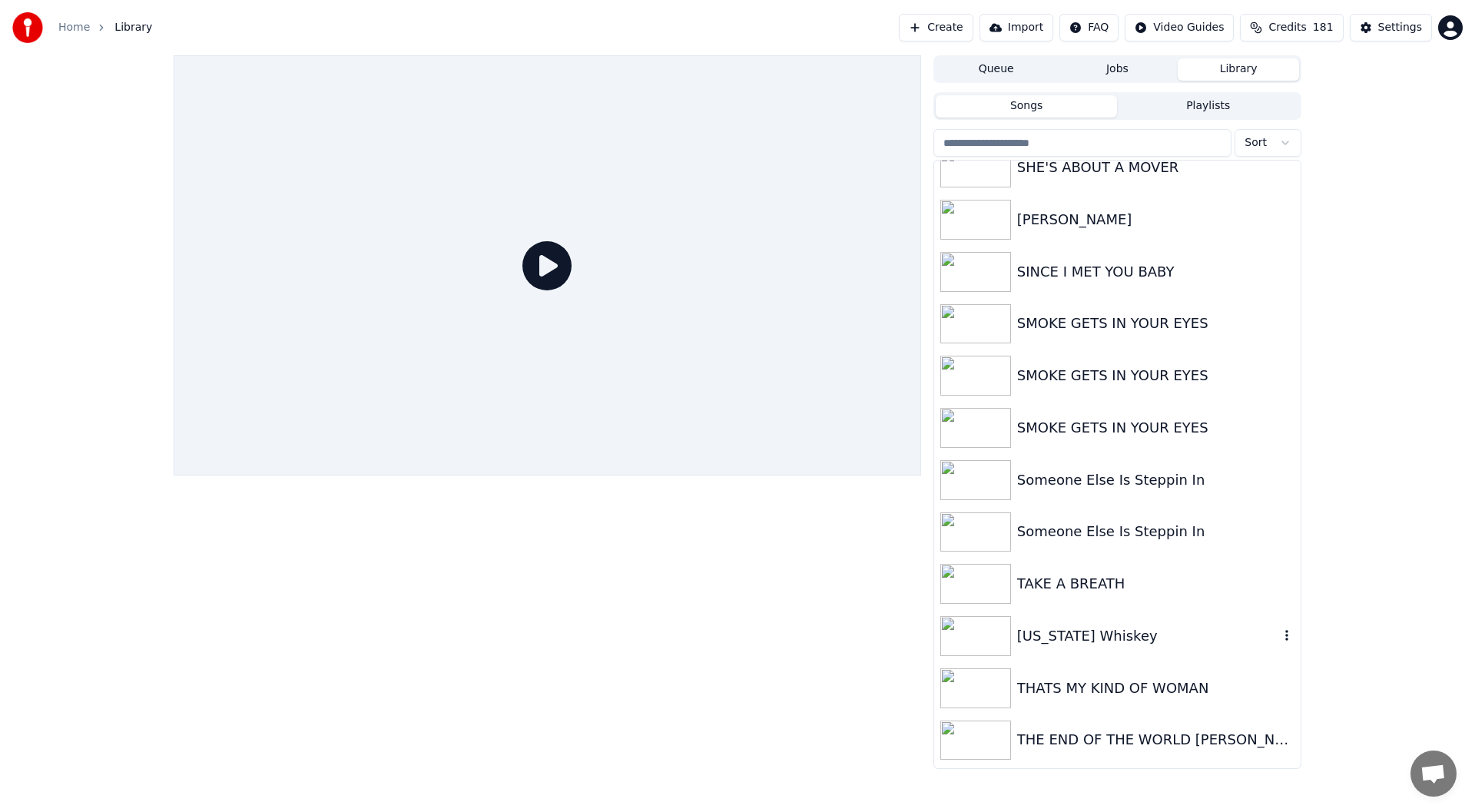
scroll to position [3380, 0]
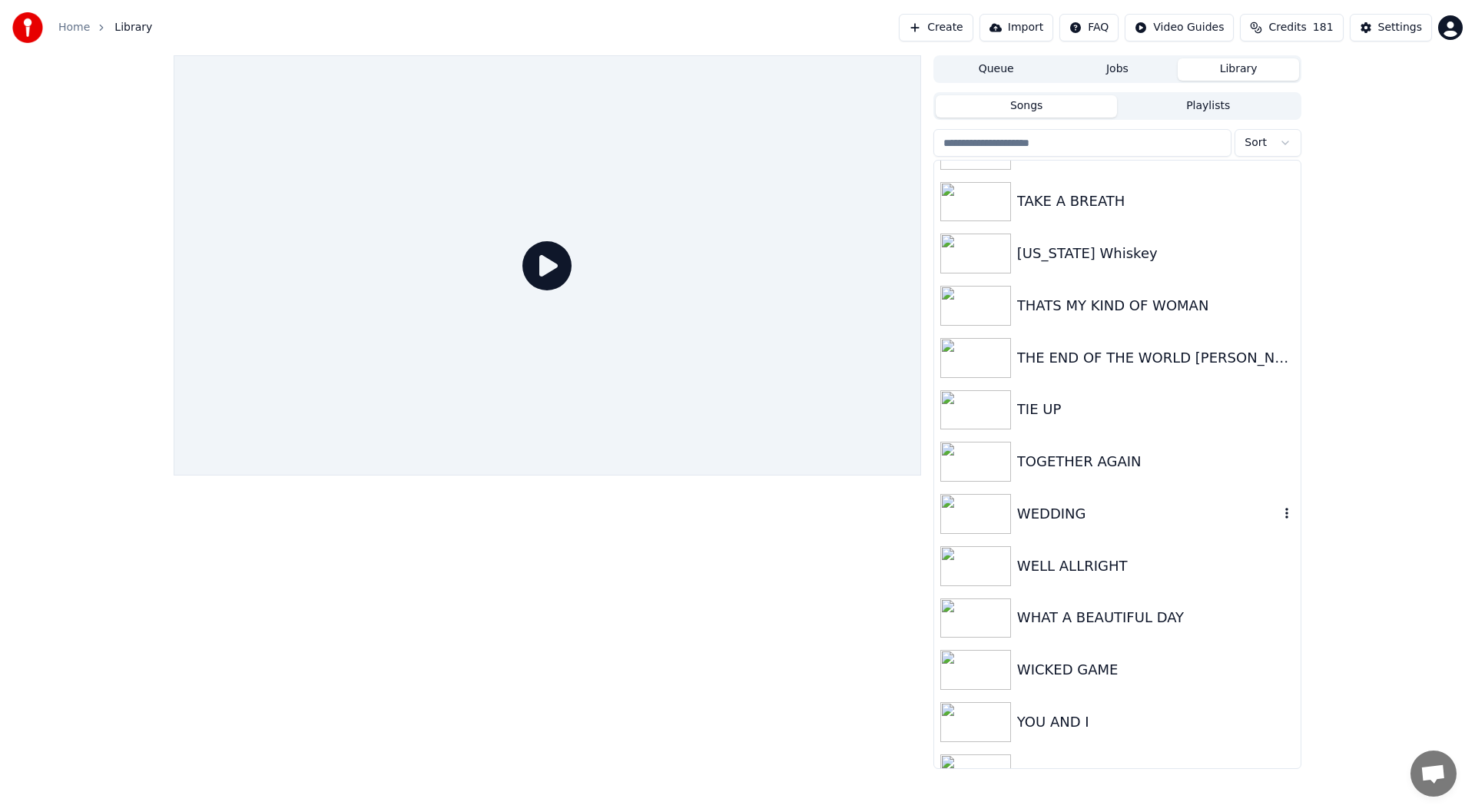
click at [1058, 505] on div "WEDDING" at bounding box center [1147, 514] width 262 height 21
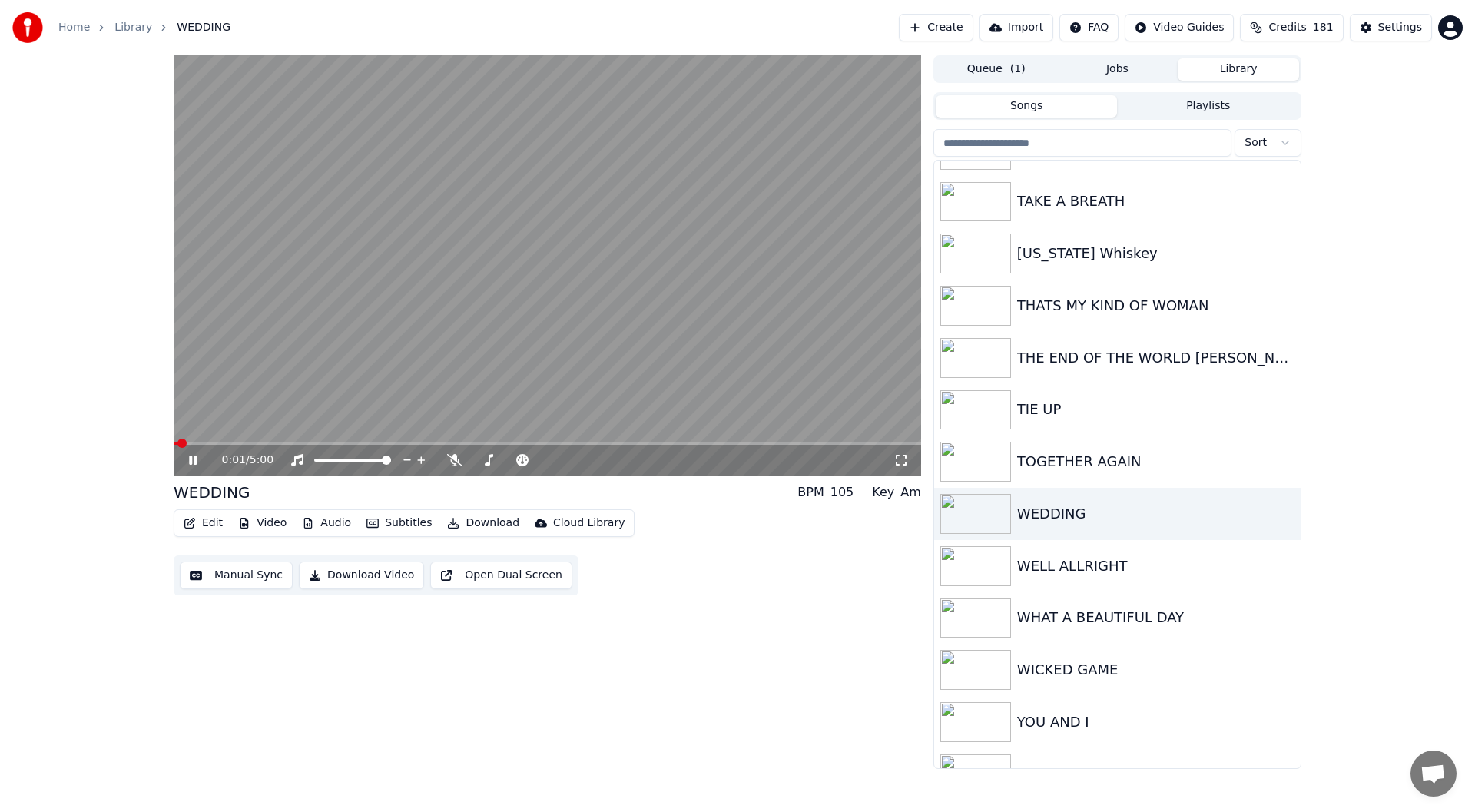
click at [900, 455] on icon at bounding box center [901, 460] width 15 height 12
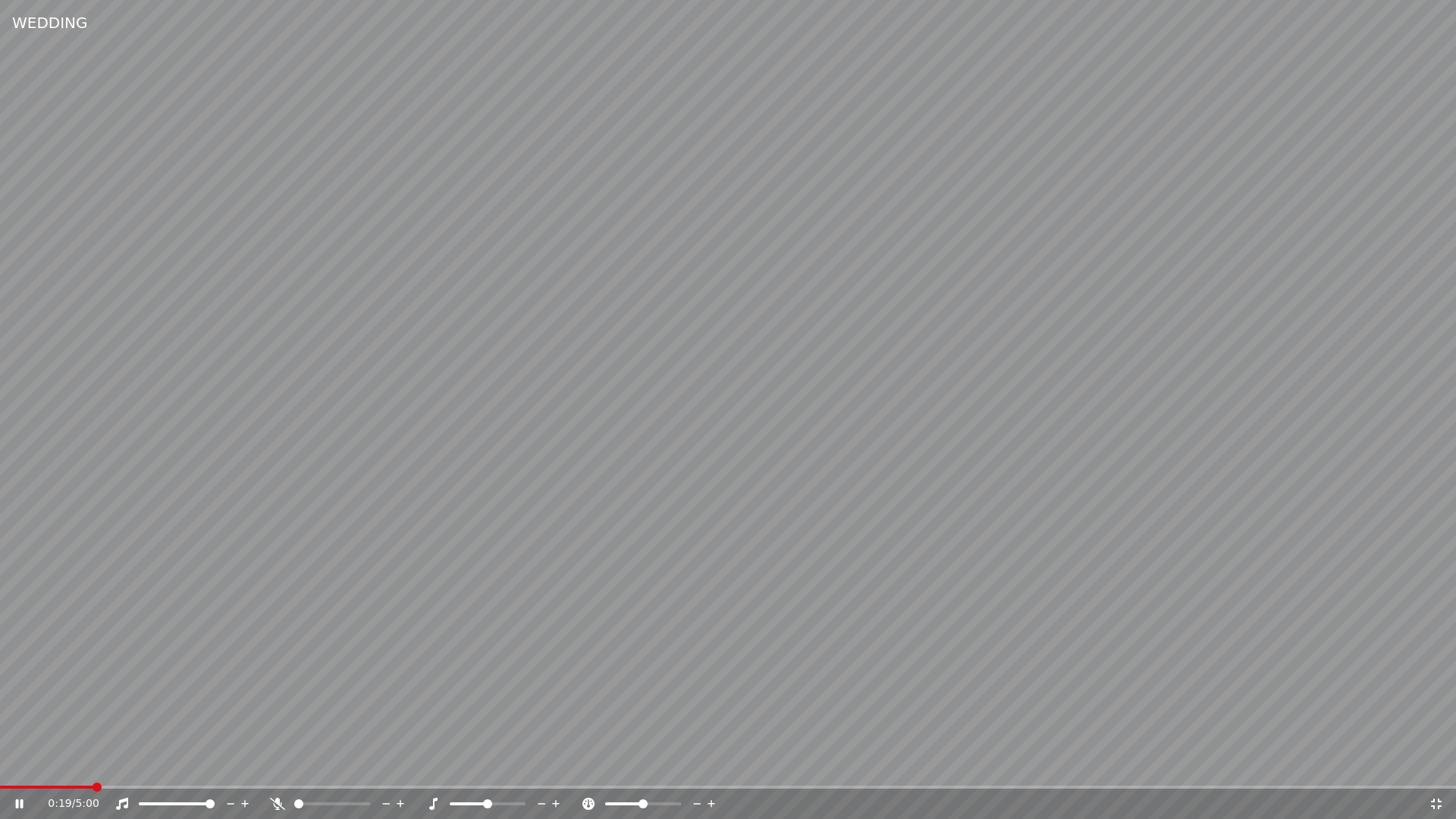
click at [273, 799] on icon at bounding box center [278, 803] width 15 height 12
click at [710, 800] on icon at bounding box center [711, 803] width 8 height 8
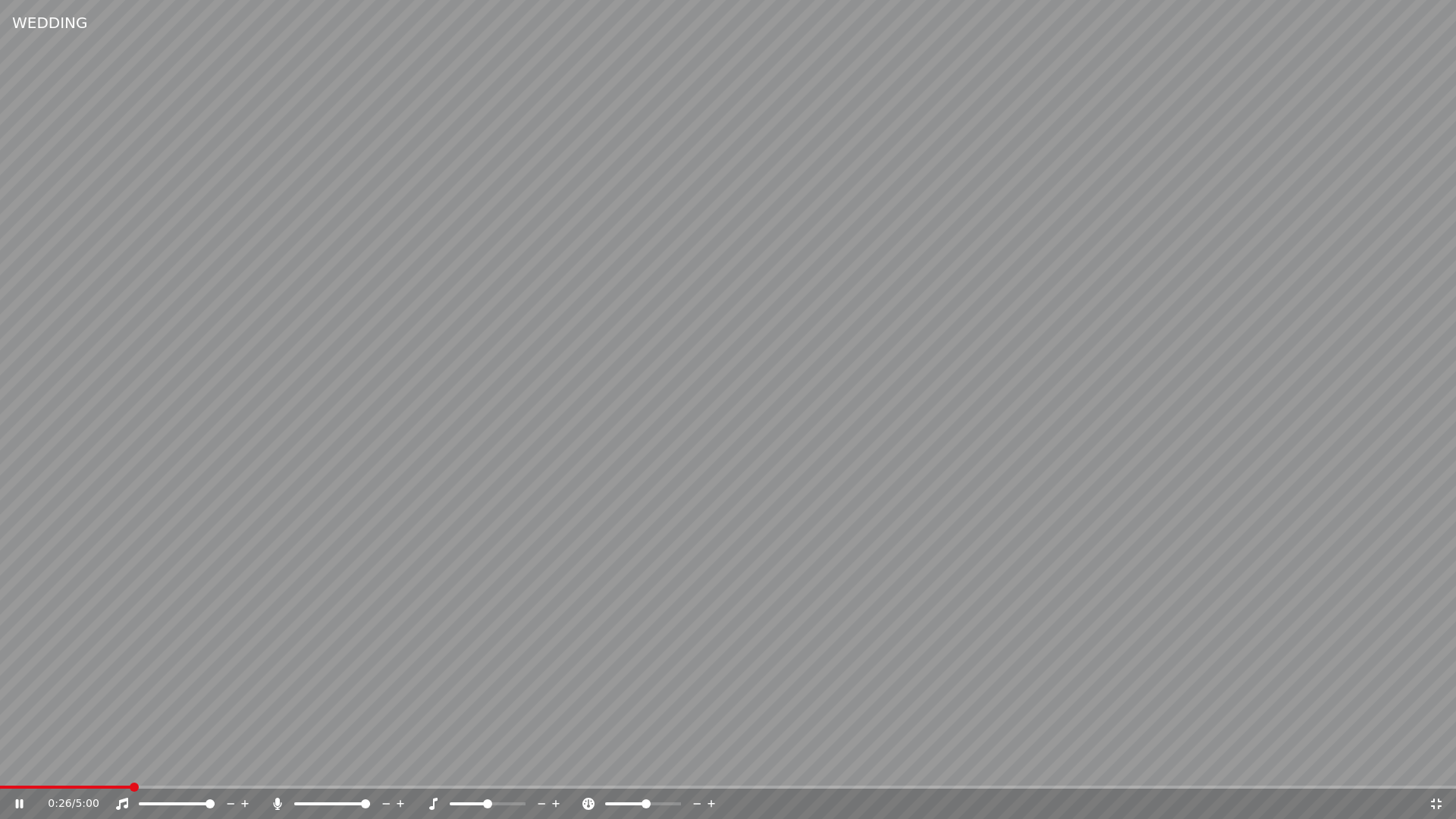
click at [710, 800] on icon at bounding box center [711, 803] width 8 height 8
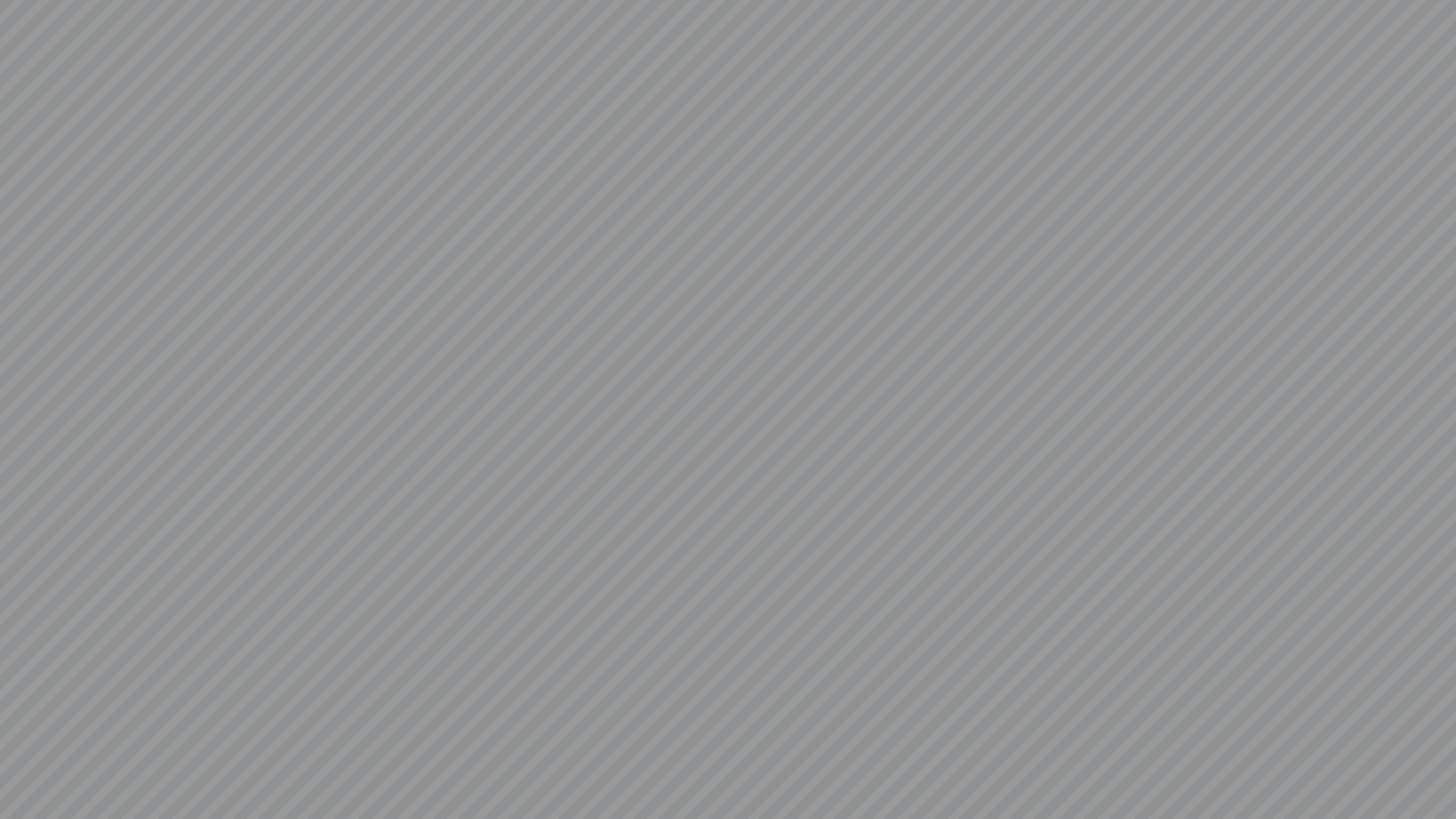
click at [710, 800] on video at bounding box center [728, 410] width 1456 height 819
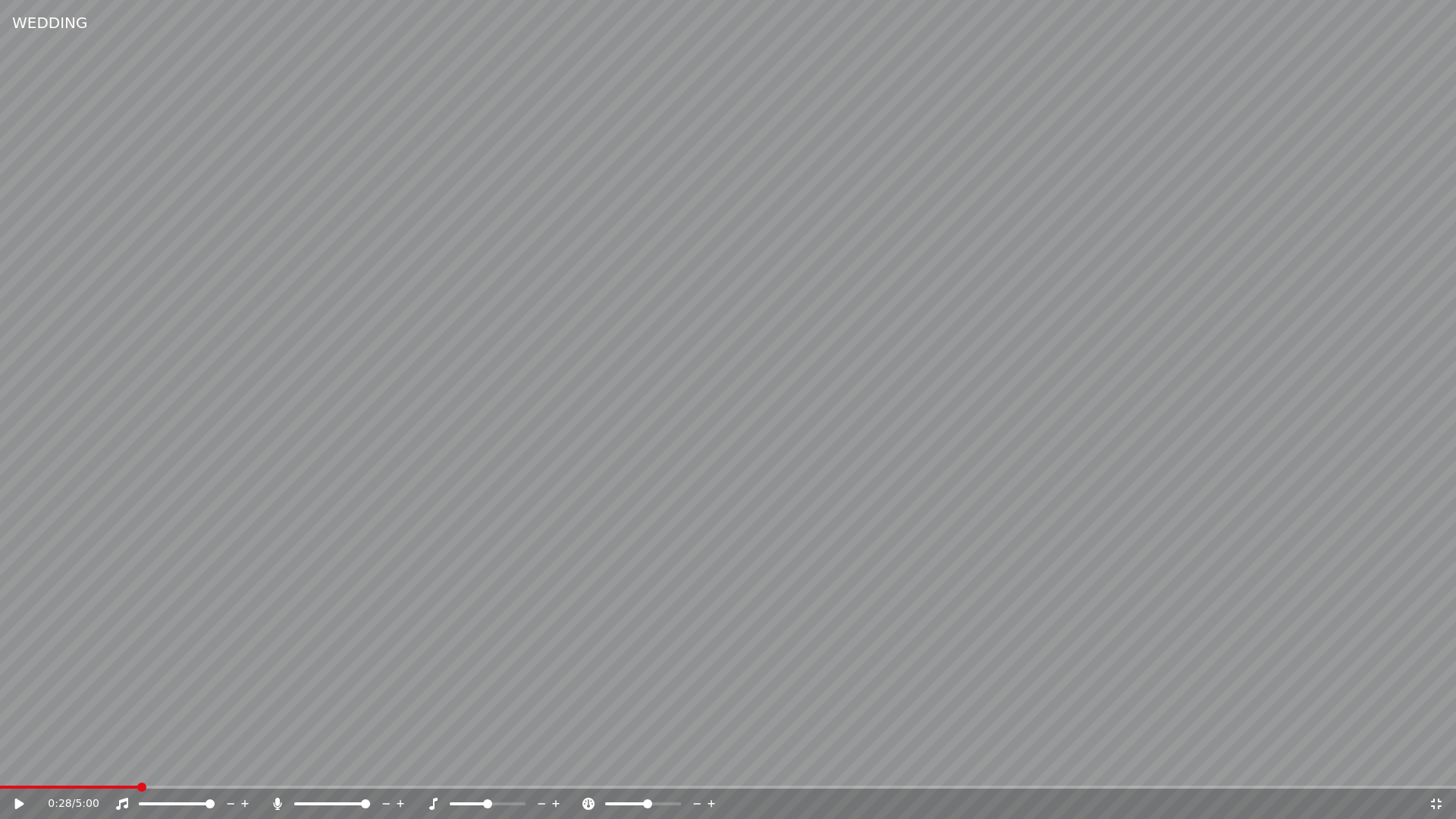
click at [710, 800] on icon at bounding box center [711, 803] width 8 height 8
click at [710, 800] on icon at bounding box center [711, 804] width 14 height 15
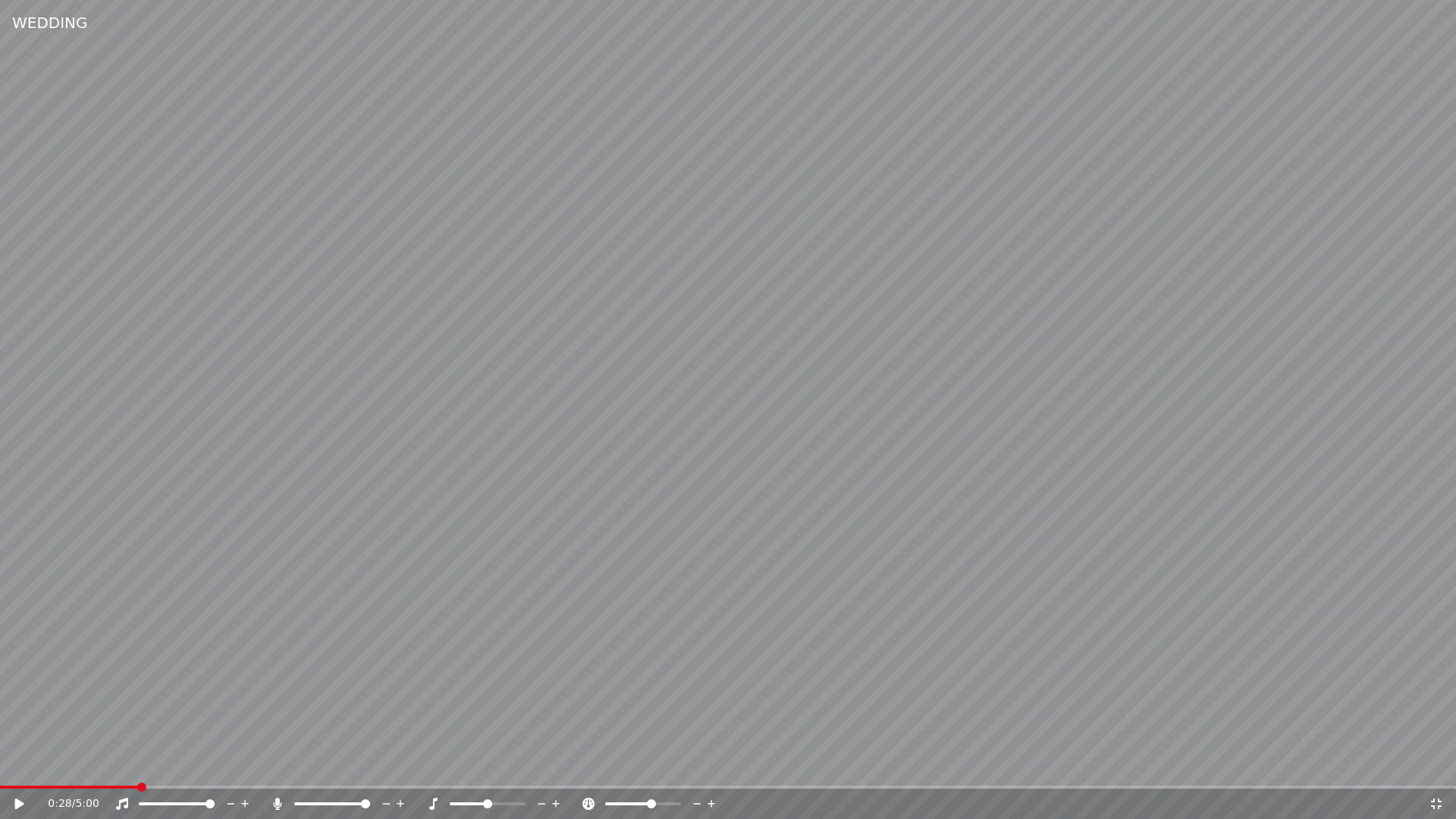
click at [710, 800] on icon at bounding box center [711, 804] width 14 height 15
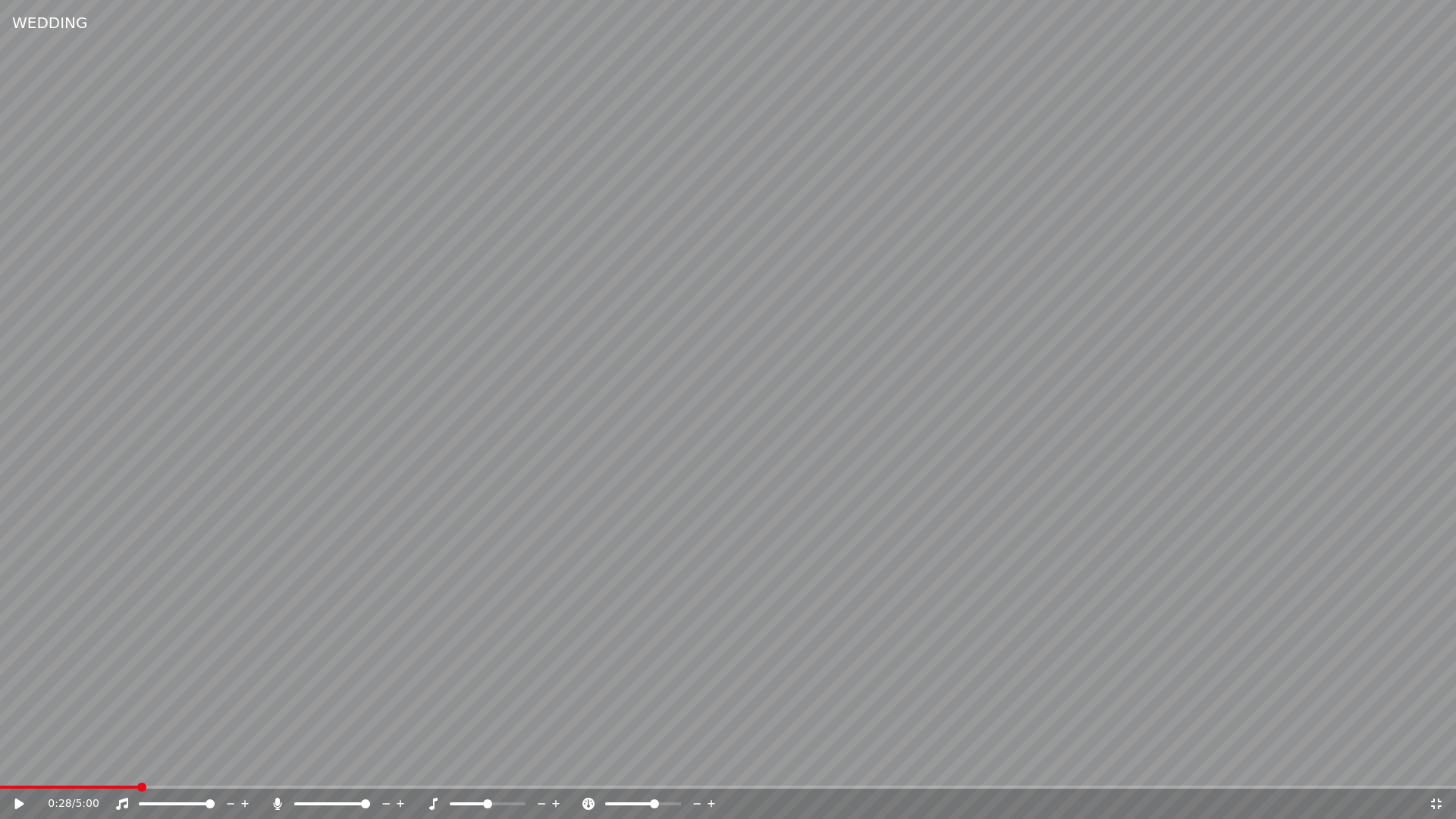
click at [710, 800] on icon at bounding box center [711, 804] width 14 height 15
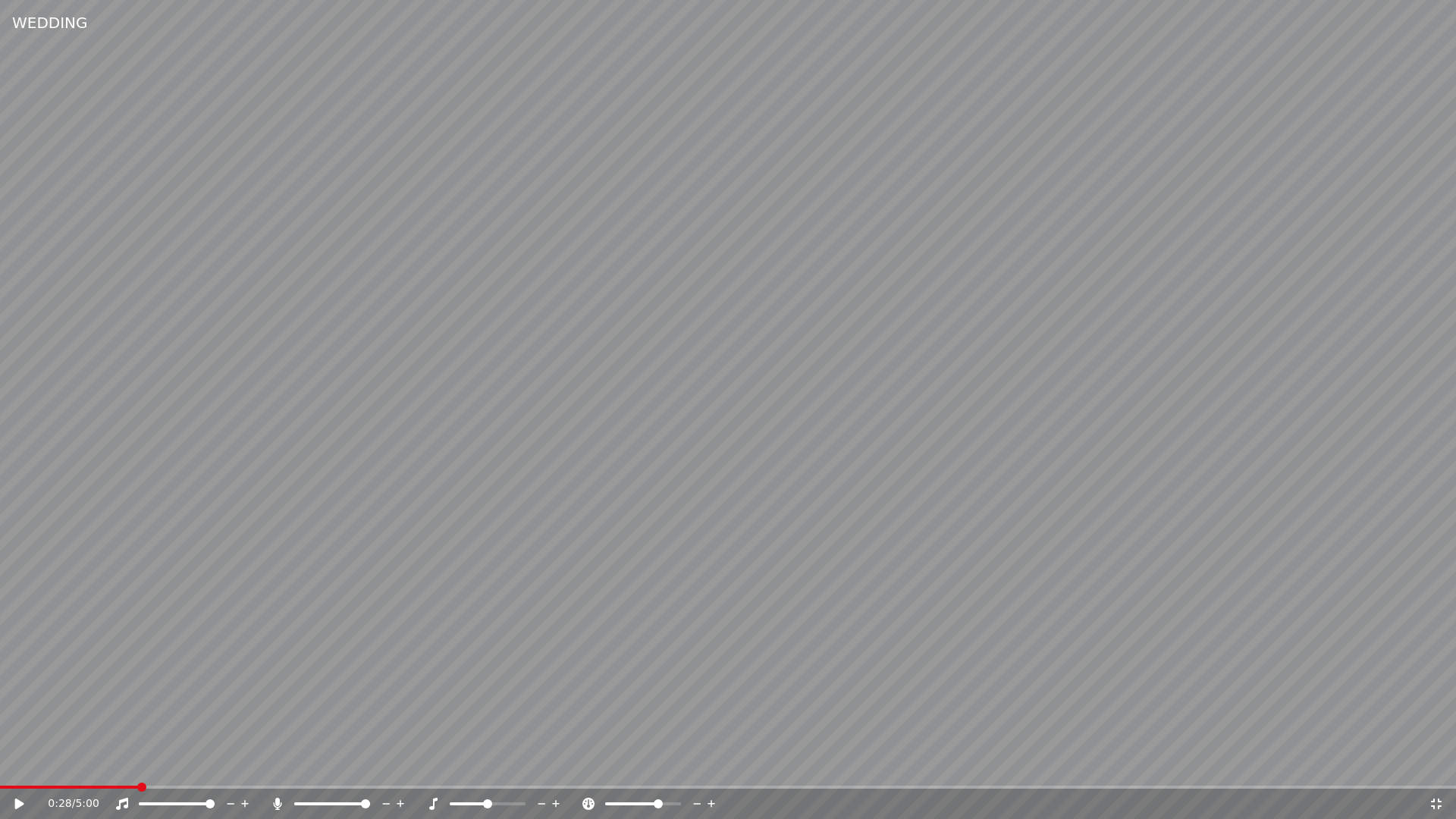
click at [19, 800] on icon at bounding box center [19, 803] width 9 height 11
click at [666, 800] on span at bounding box center [663, 803] width 9 height 9
click at [671, 800] on span at bounding box center [668, 803] width 9 height 9
click at [676, 800] on span at bounding box center [671, 803] width 9 height 9
click at [681, 800] on span at bounding box center [676, 803] width 9 height 9
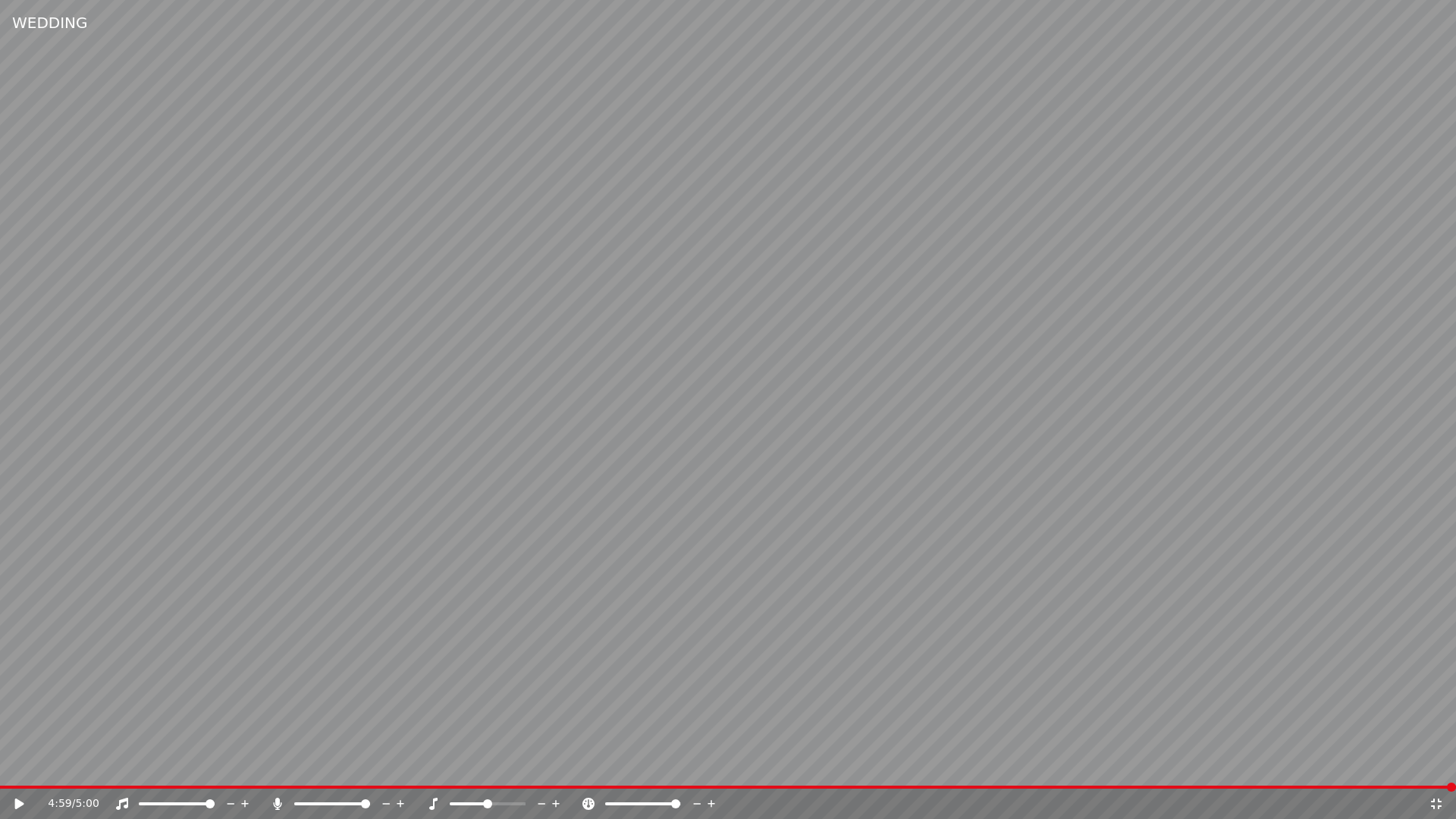
click at [1436, 800] on icon at bounding box center [1437, 803] width 15 height 12
